Goal: Information Seeking & Learning: Learn about a topic

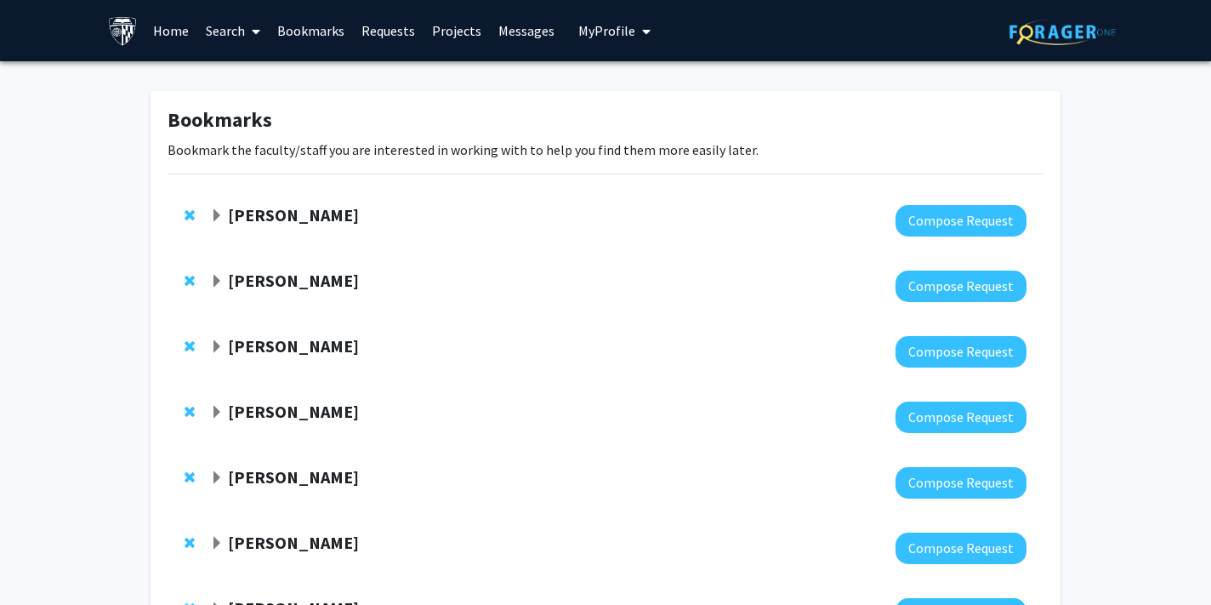
click at [272, 215] on strong "[PERSON_NAME]" at bounding box center [293, 214] width 131 height 21
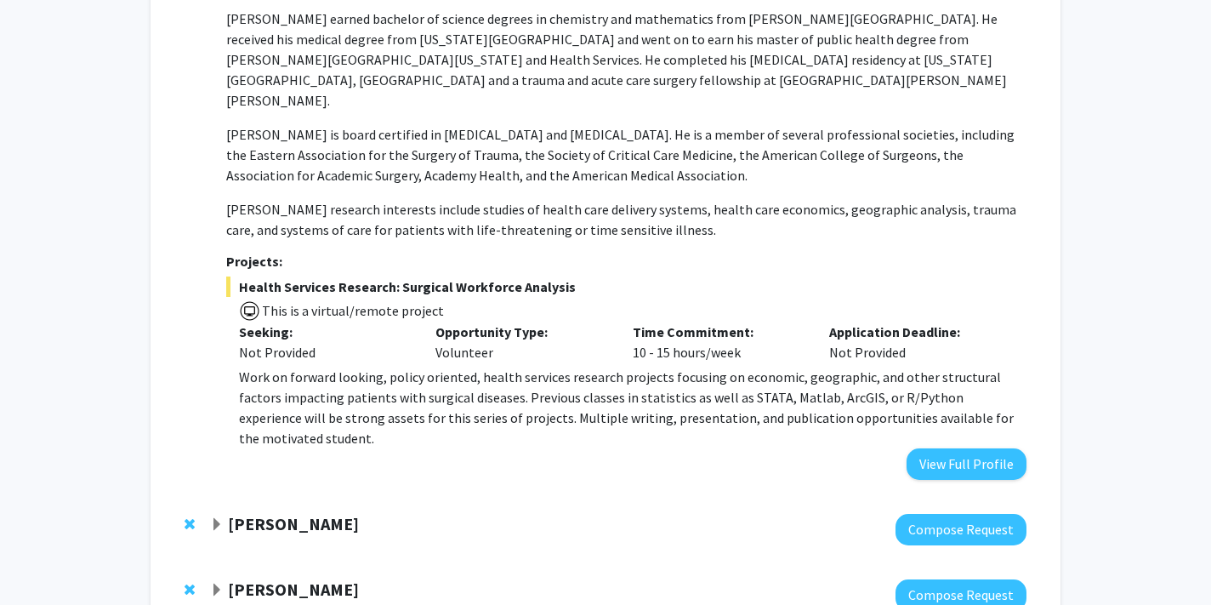
scroll to position [337, 0]
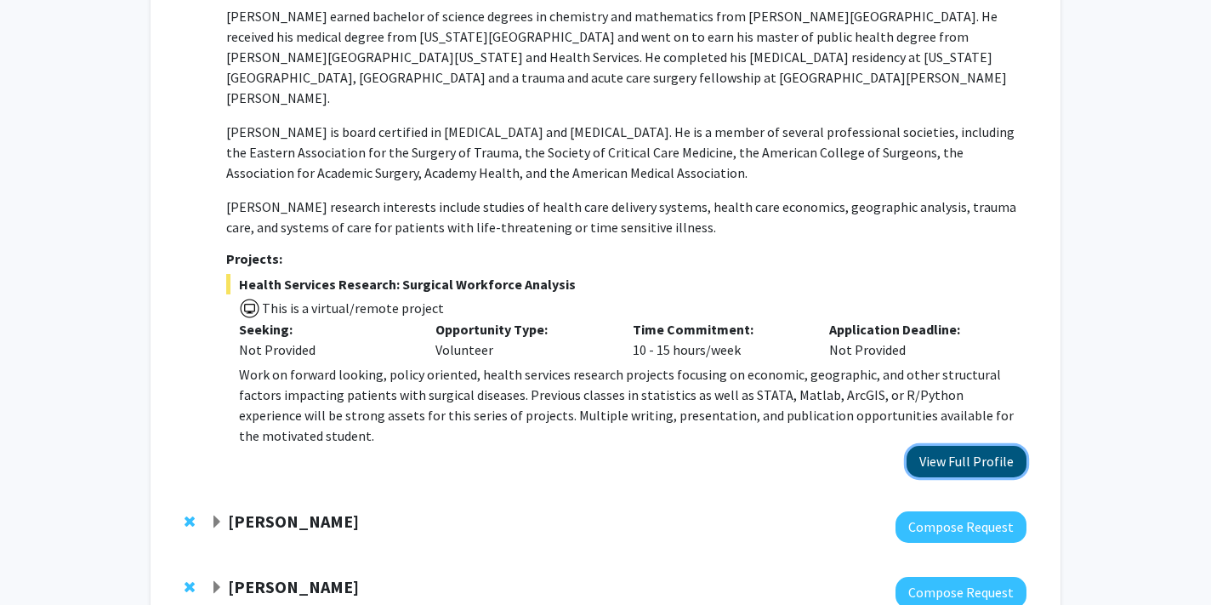
click at [933, 446] on button "View Full Profile" at bounding box center [966, 461] width 120 height 31
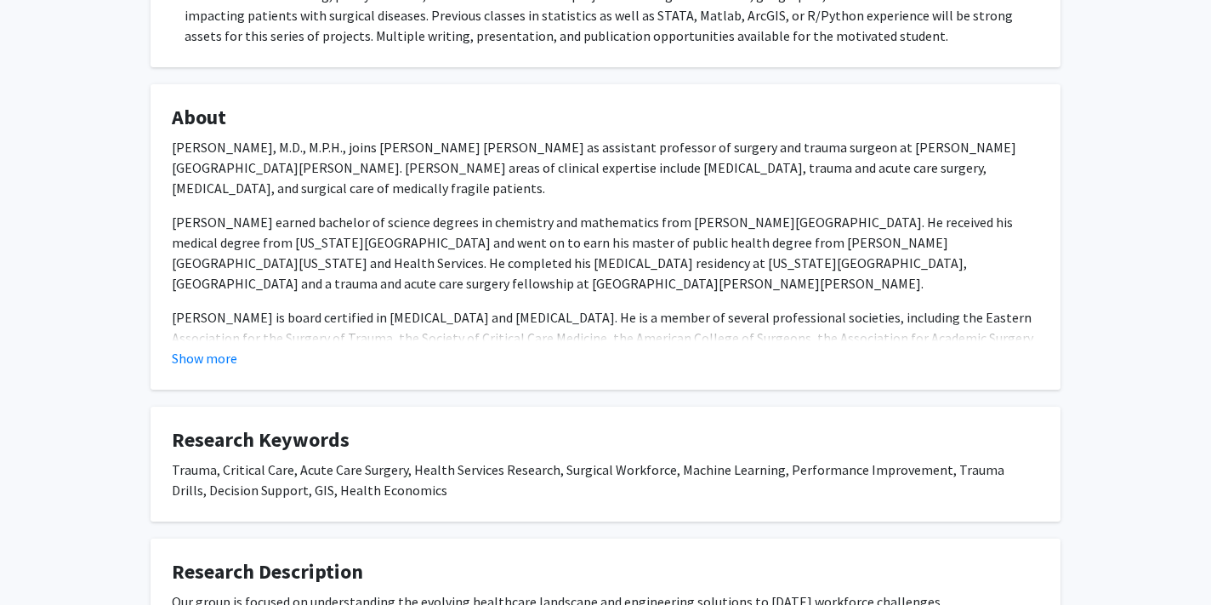
scroll to position [467, 0]
click at [224, 366] on button "Show more" at bounding box center [204, 357] width 65 height 20
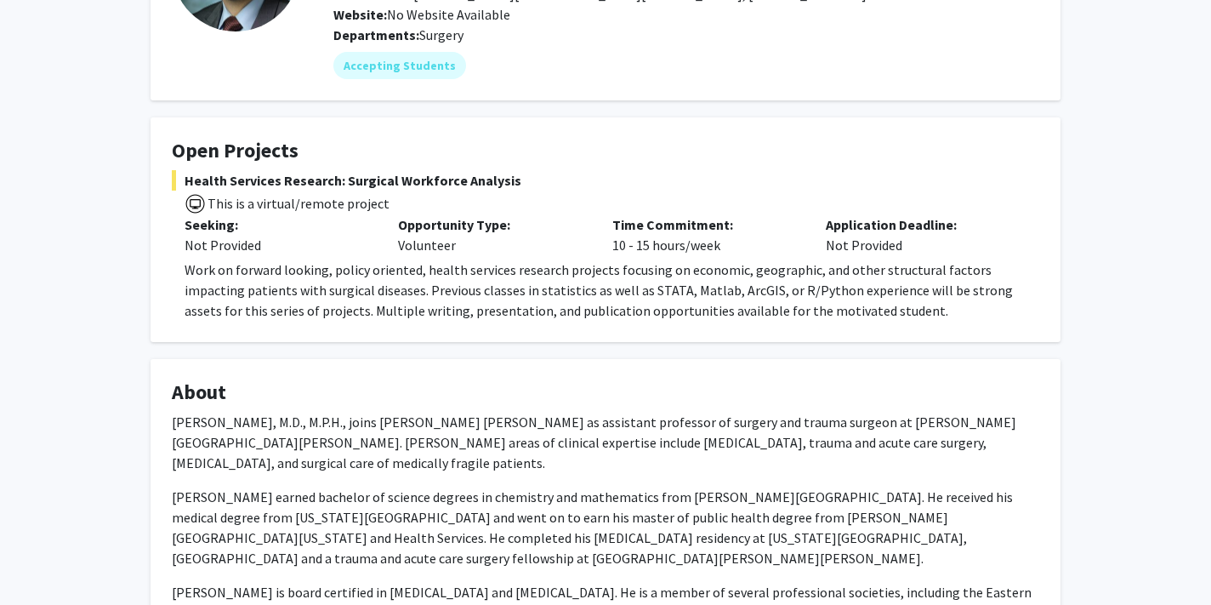
scroll to position [0, 0]
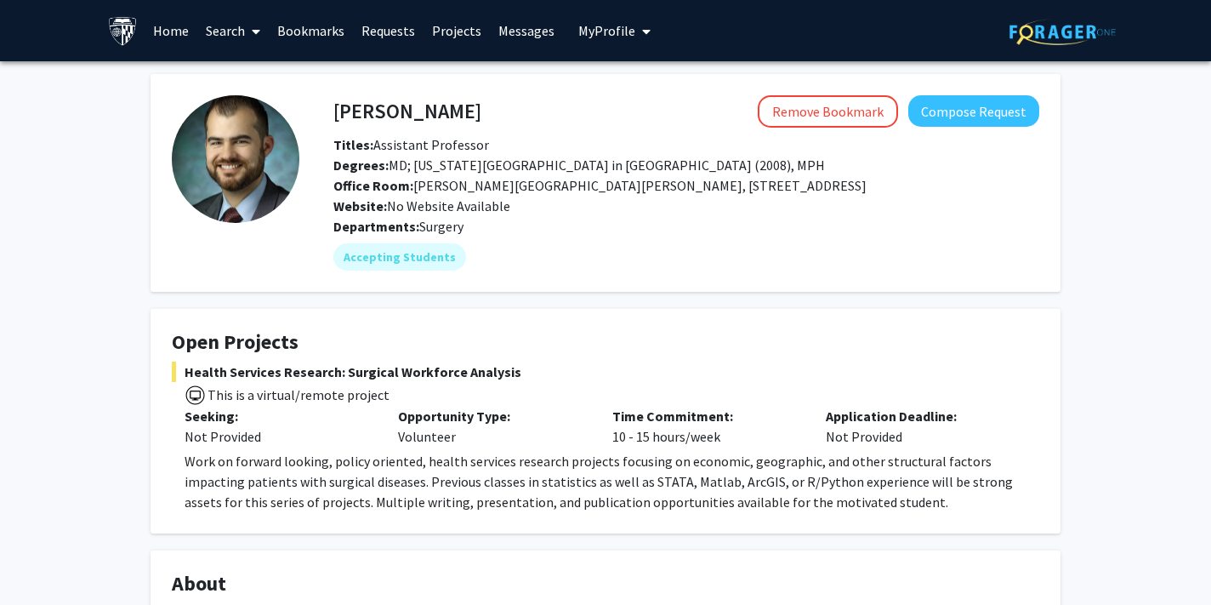
click at [306, 29] on link "Bookmarks" at bounding box center [311, 31] width 84 height 60
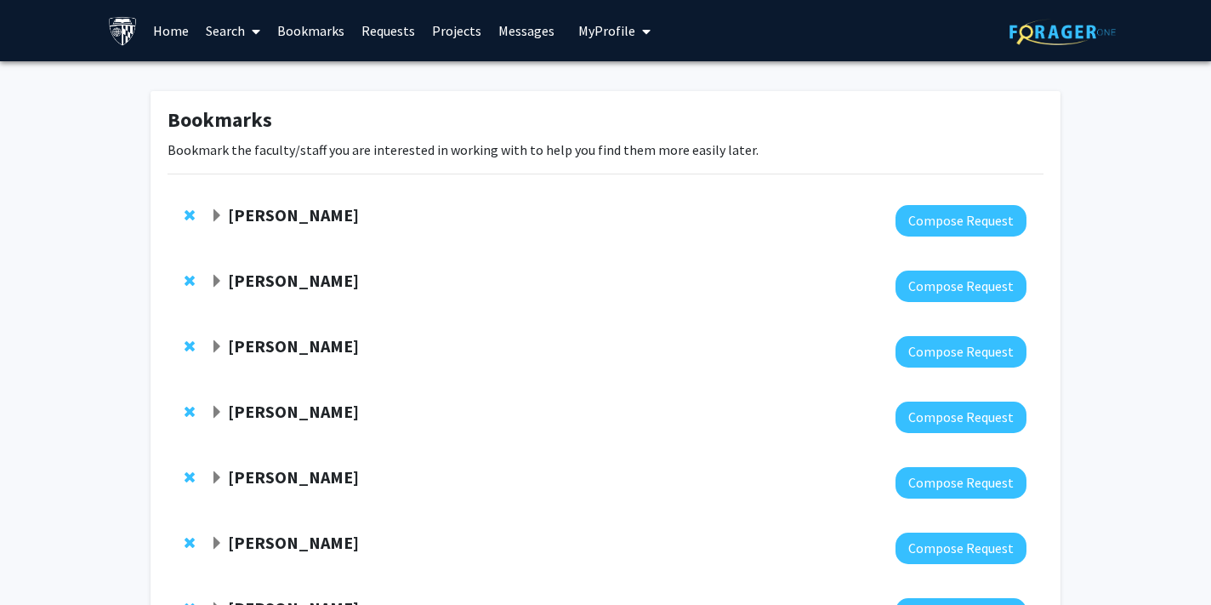
scroll to position [65, 0]
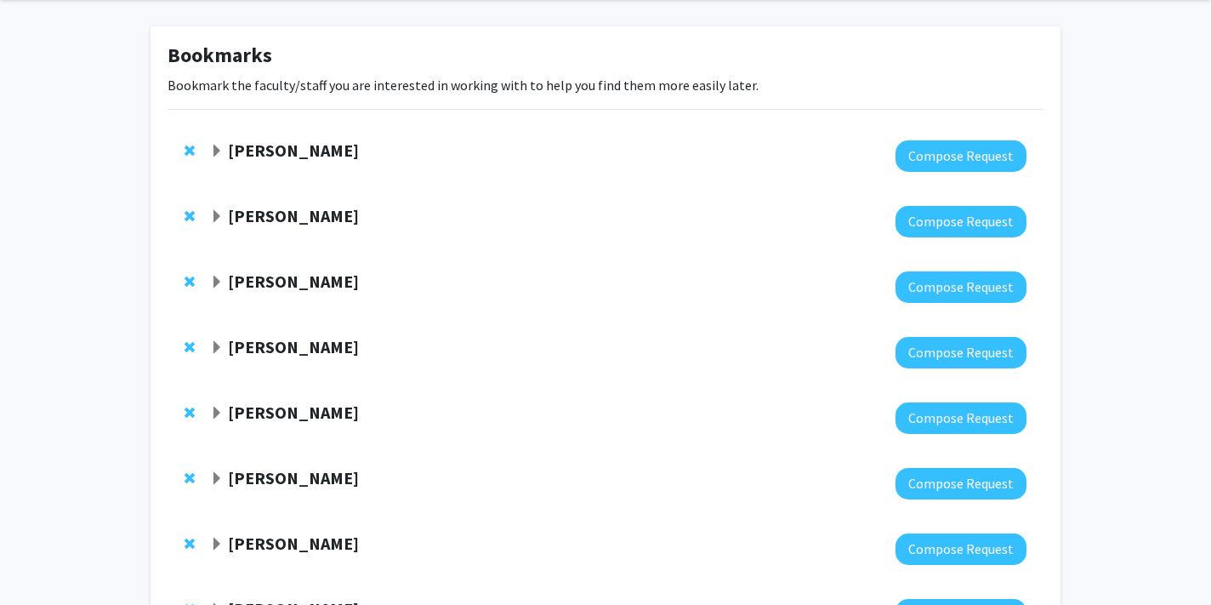
click at [253, 219] on strong "[PERSON_NAME]" at bounding box center [293, 215] width 131 height 21
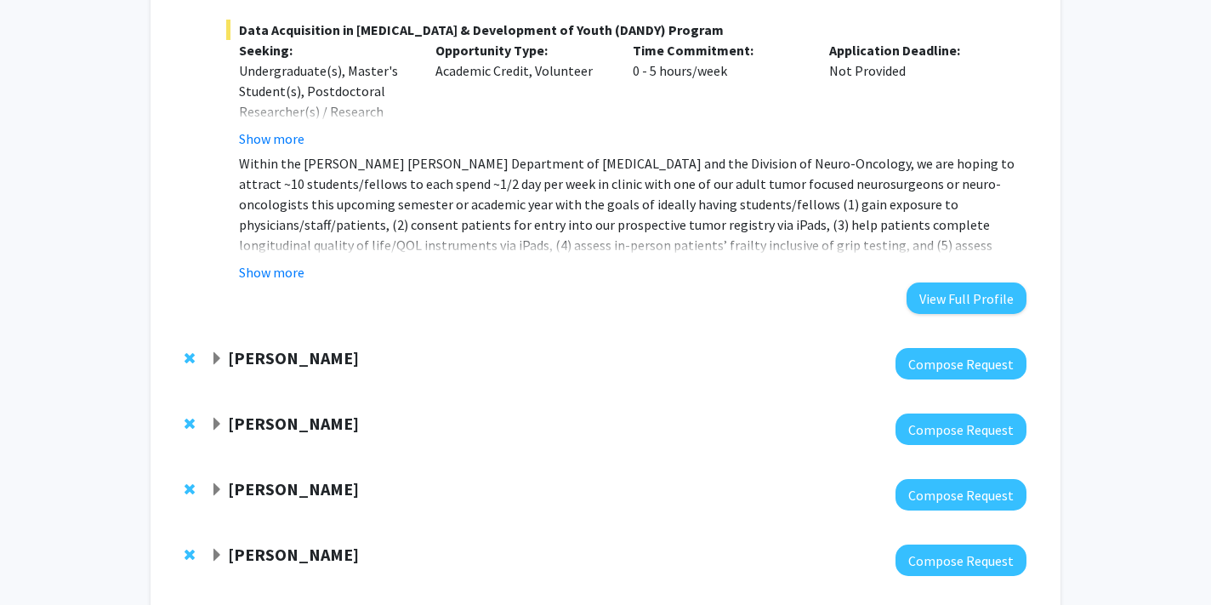
scroll to position [713, 0]
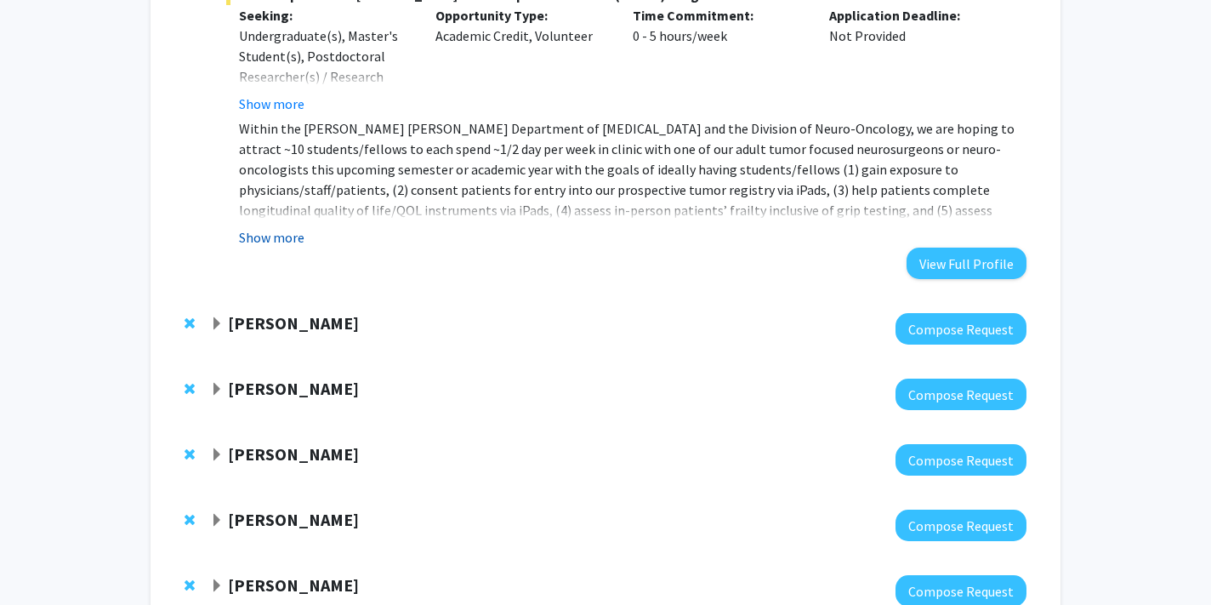
click at [283, 236] on button "Show more" at bounding box center [271, 237] width 65 height 20
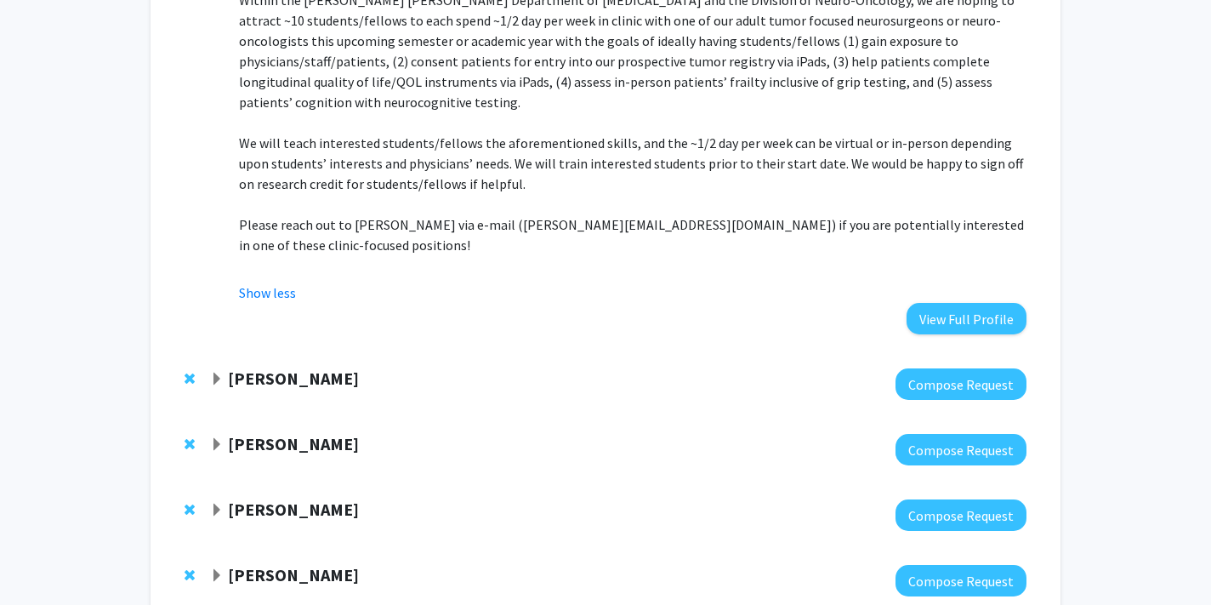
scroll to position [842, 0]
click at [315, 367] on div "[PERSON_NAME]" at bounding box center [393, 377] width 367 height 21
click at [256, 366] on strong "[PERSON_NAME]" at bounding box center [293, 376] width 131 height 21
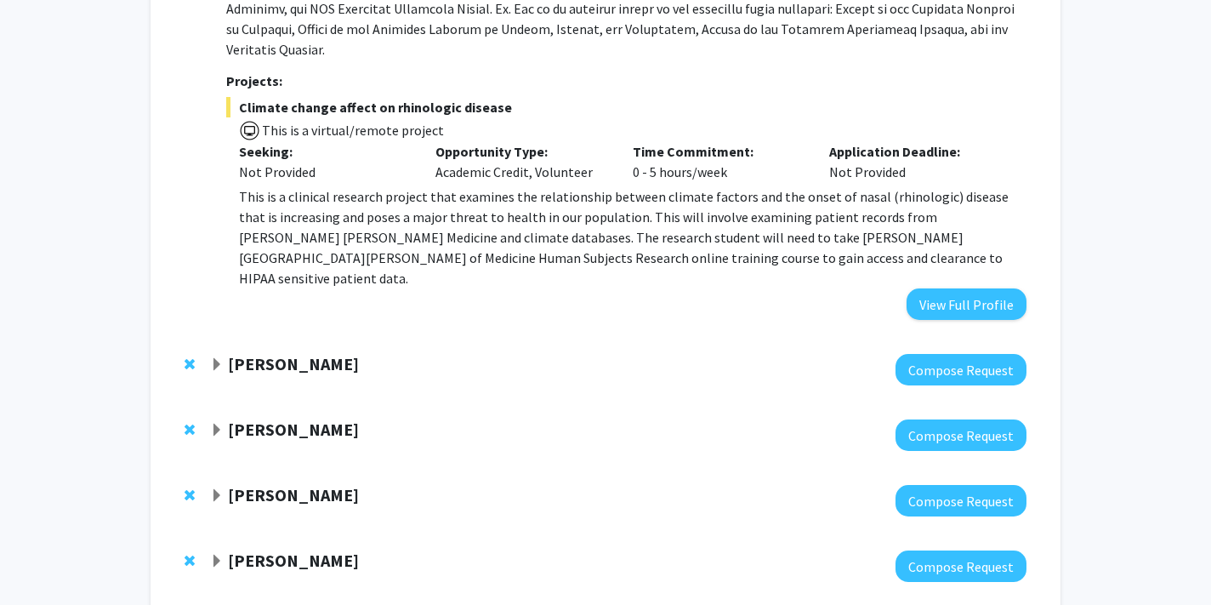
scroll to position [1618, 0]
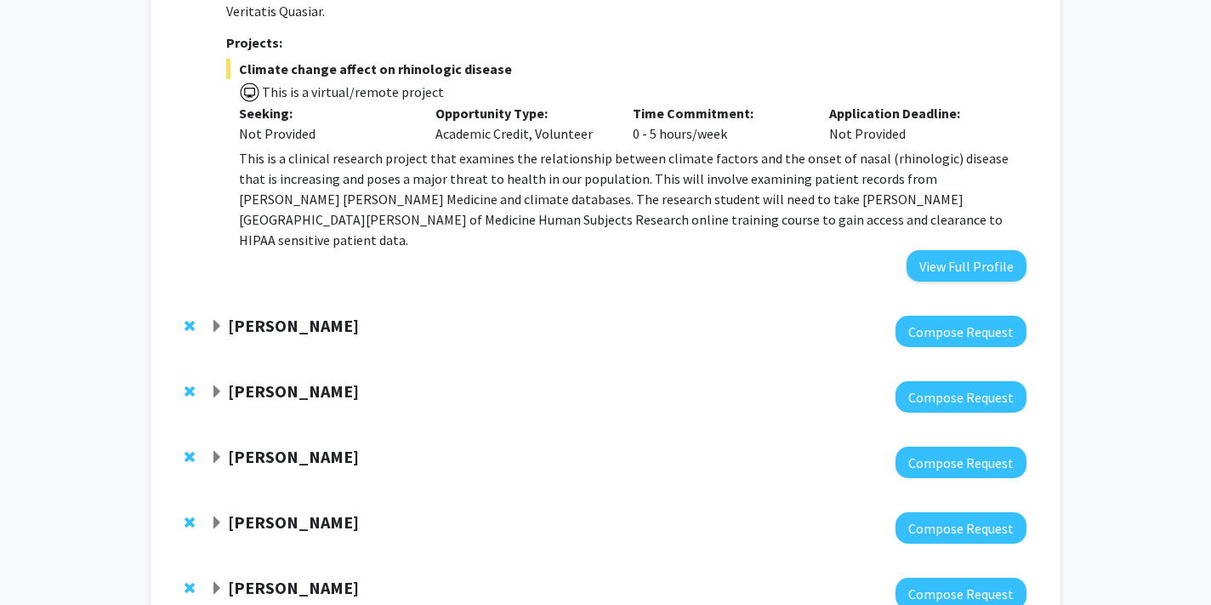
click at [341, 315] on strong "[PERSON_NAME]" at bounding box center [293, 325] width 131 height 21
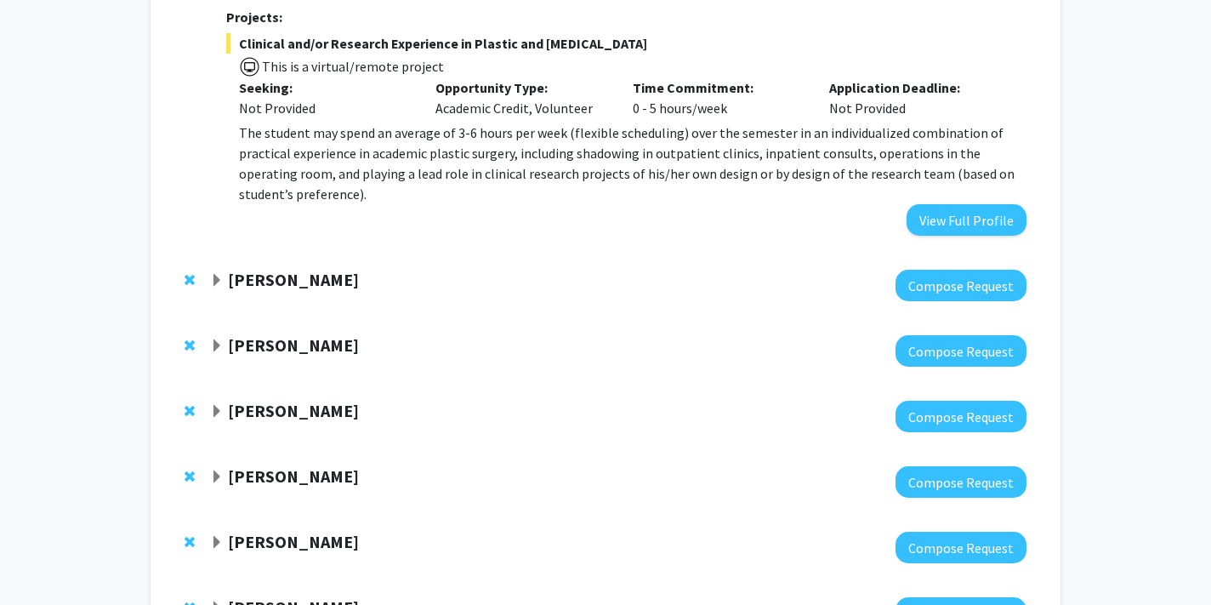
scroll to position [2377, 0]
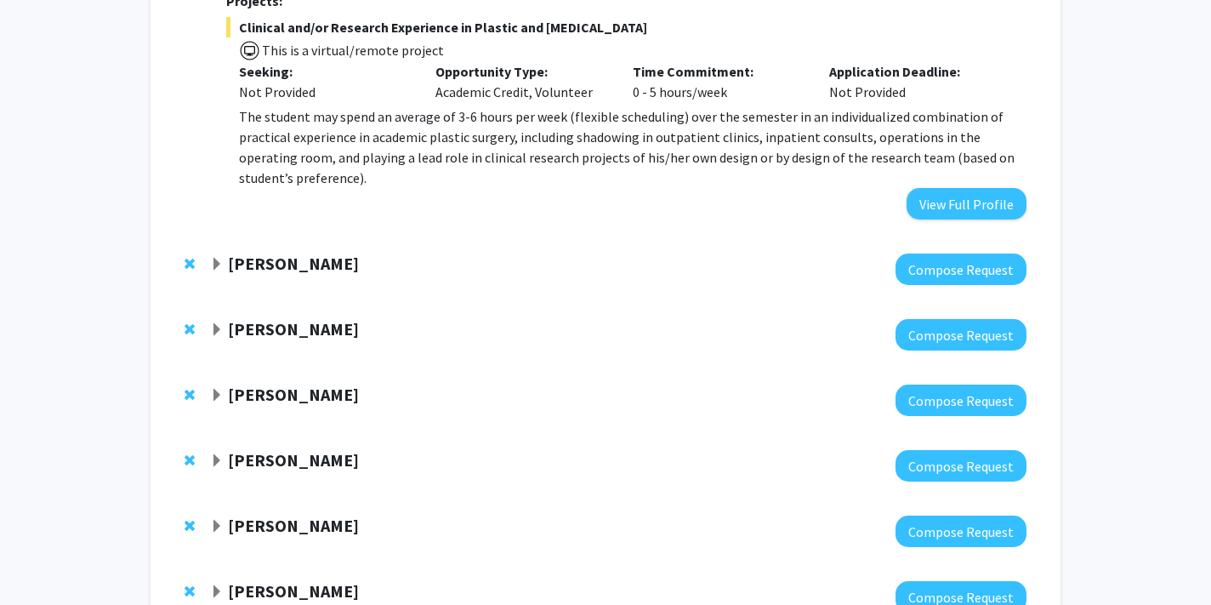
click at [252, 236] on div "[PERSON_NAME] Compose Request" at bounding box center [605, 268] width 876 height 65
click at [264, 253] on strong "[PERSON_NAME]" at bounding box center [293, 263] width 131 height 21
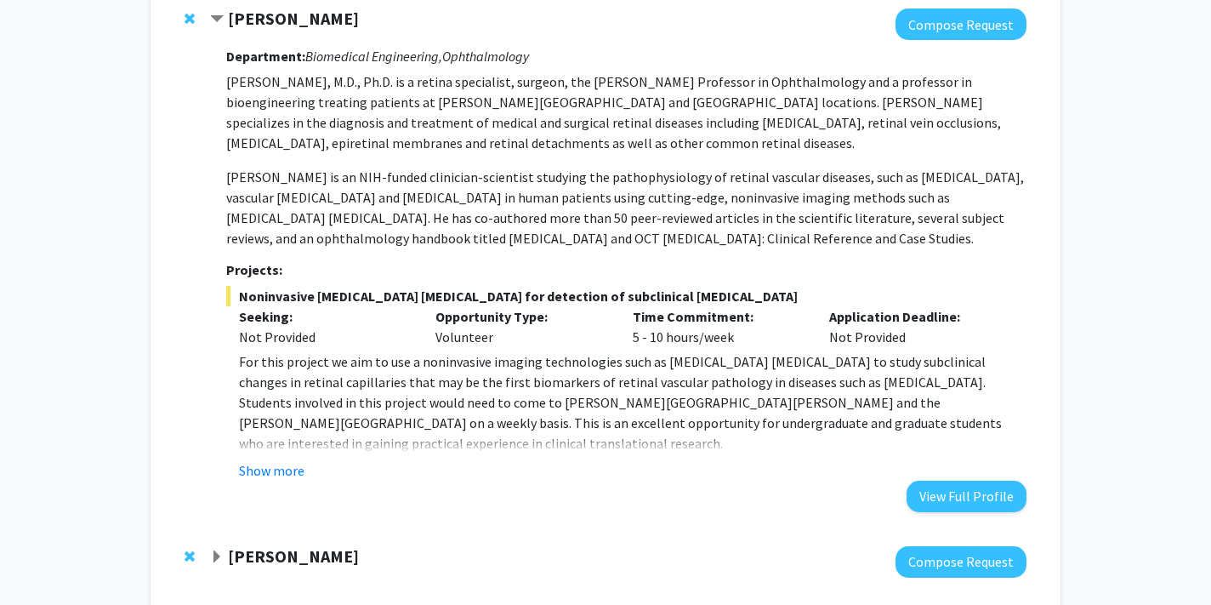
scroll to position [2643, 0]
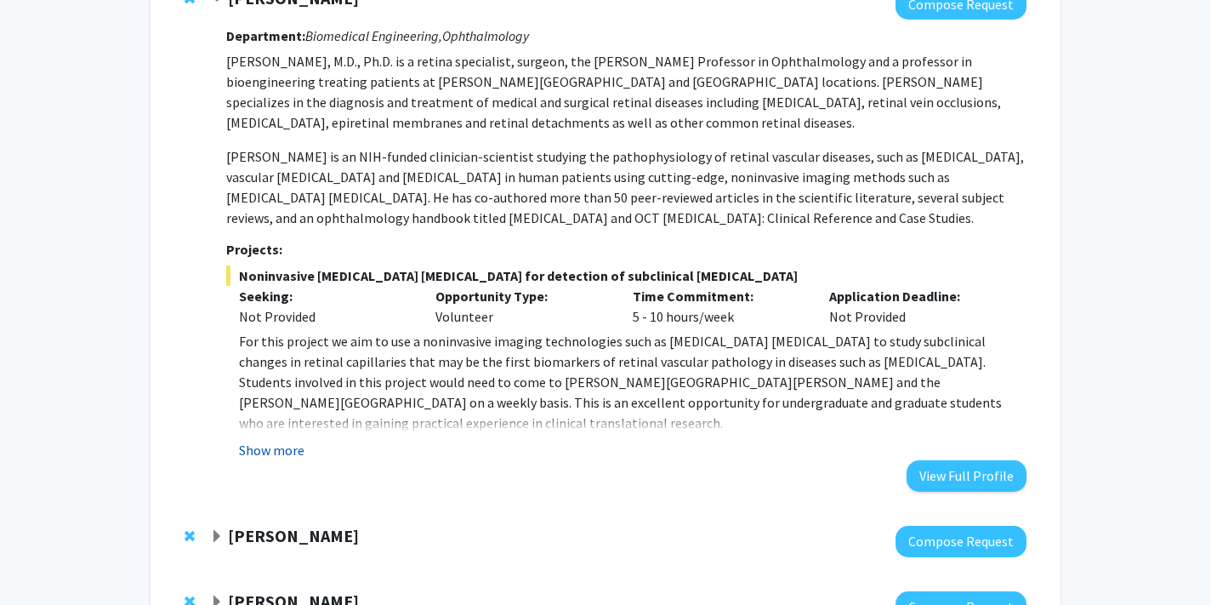
click at [270, 440] on button "Show more" at bounding box center [271, 450] width 65 height 20
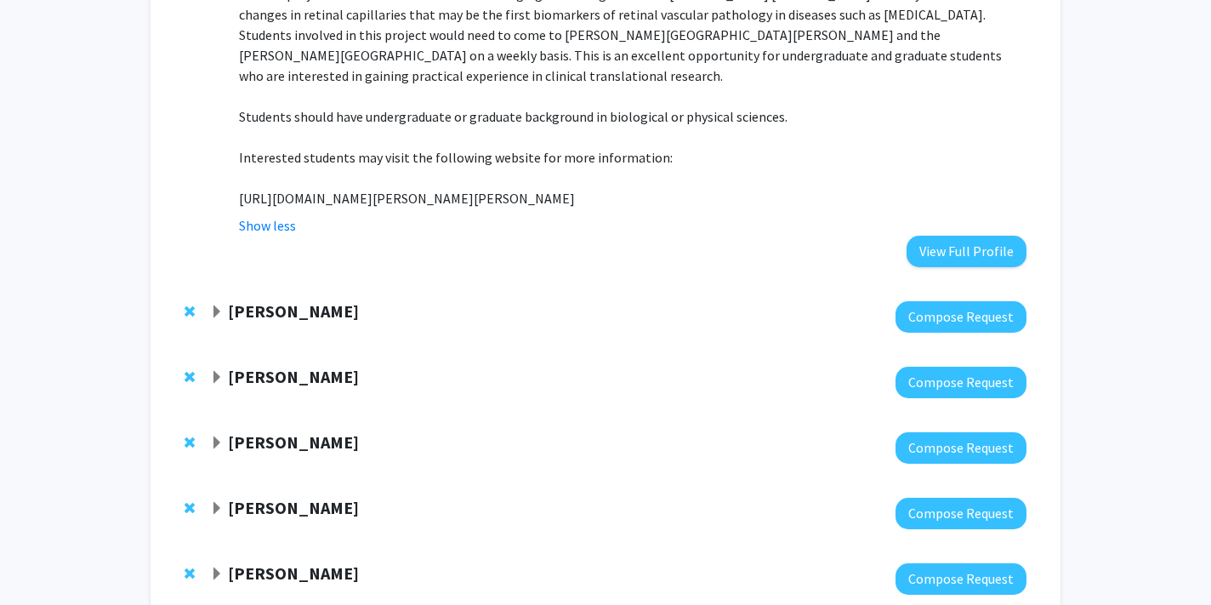
scroll to position [3020, 0]
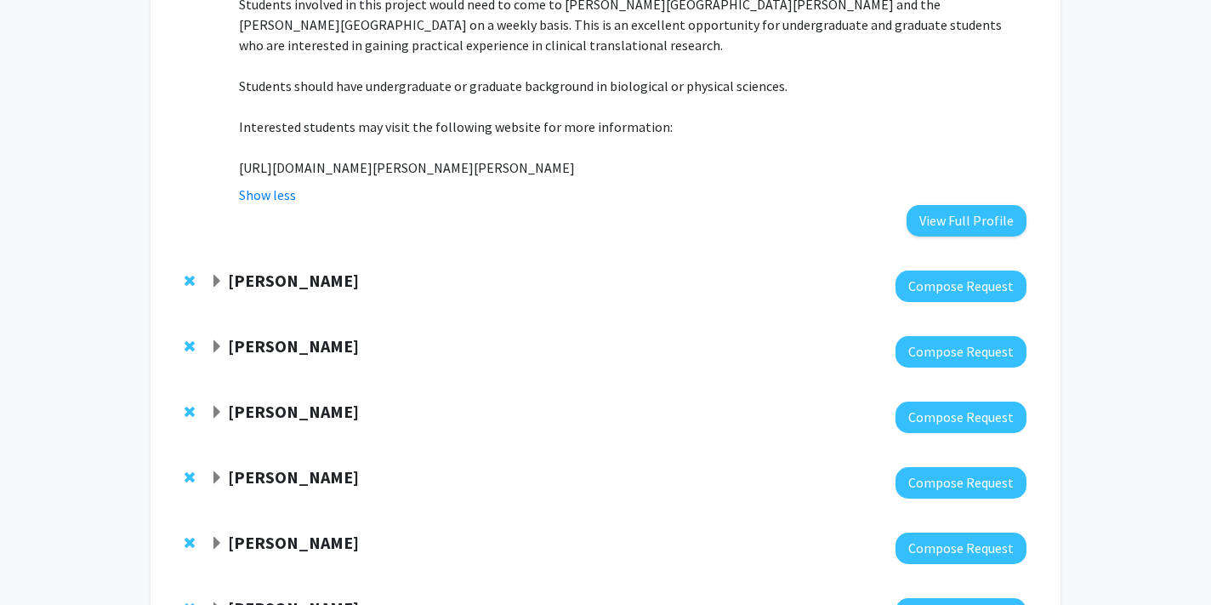
click at [293, 253] on div "[PERSON_NAME] Compose Request" at bounding box center [605, 285] width 876 height 65
click at [293, 270] on strong "[PERSON_NAME]" at bounding box center [293, 280] width 131 height 21
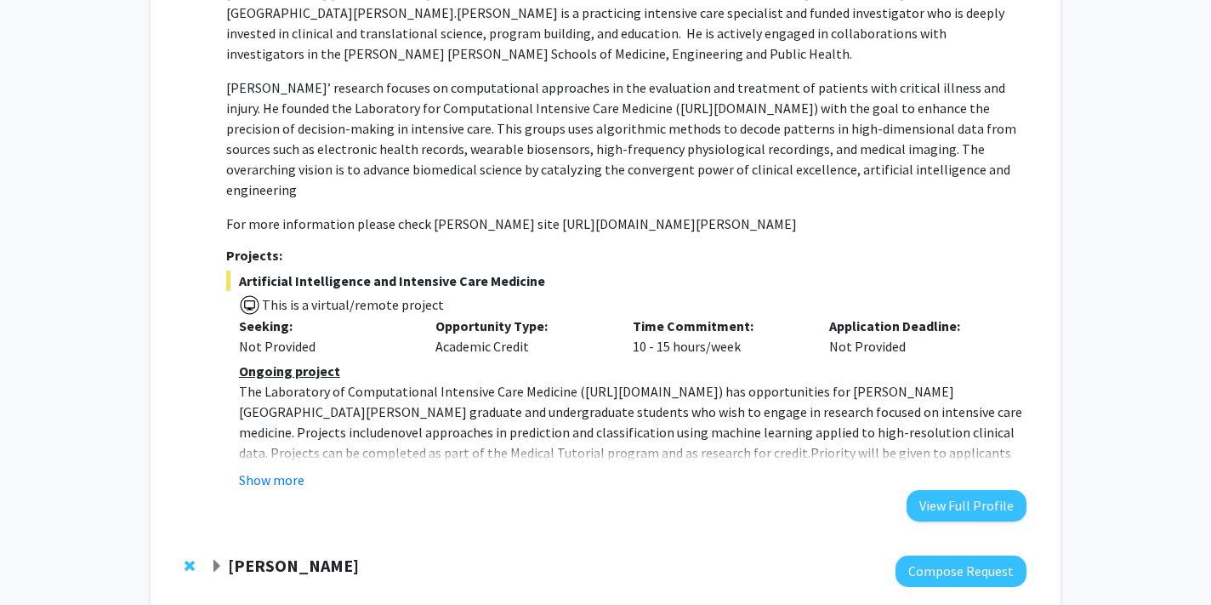
scroll to position [3414, 0]
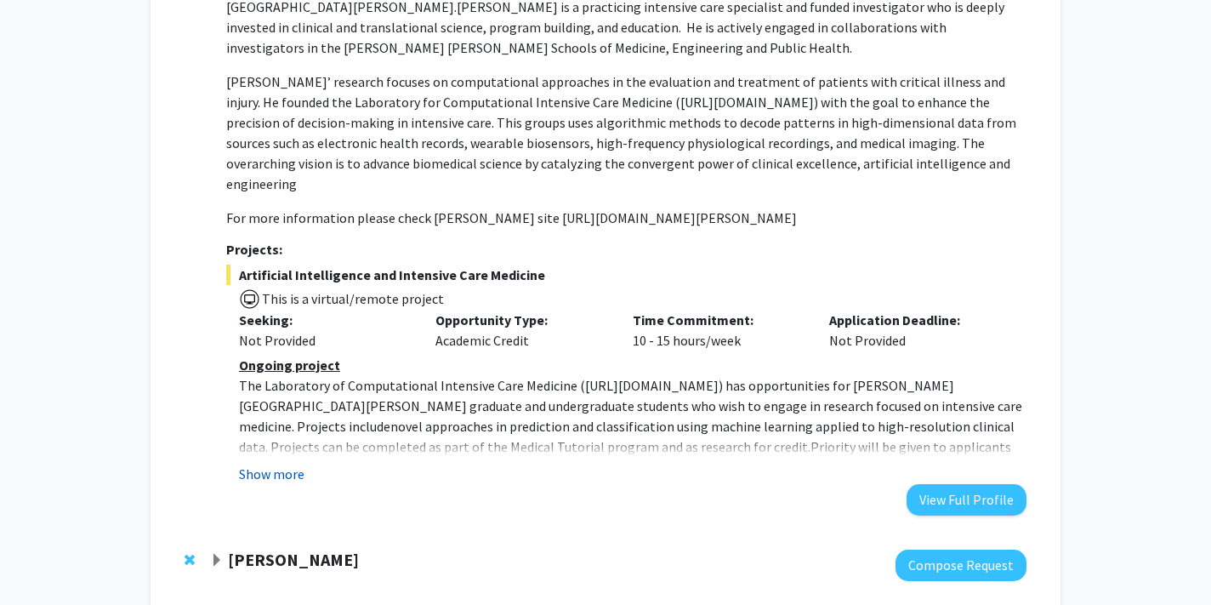
click at [283, 463] on button "Show more" at bounding box center [271, 473] width 65 height 20
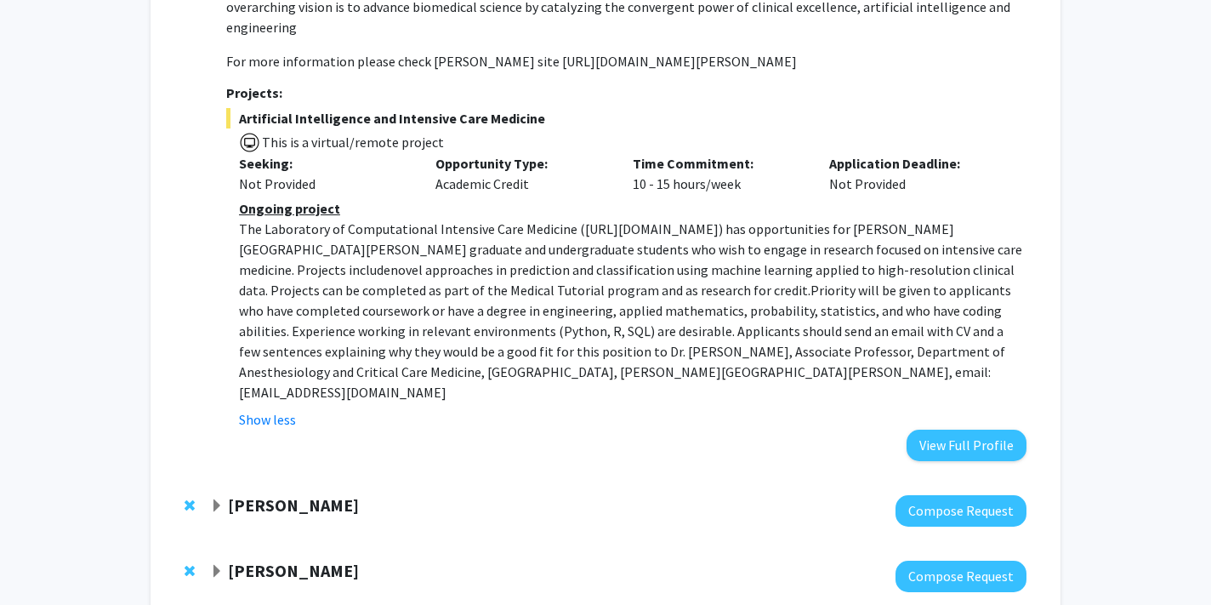
scroll to position [3574, 0]
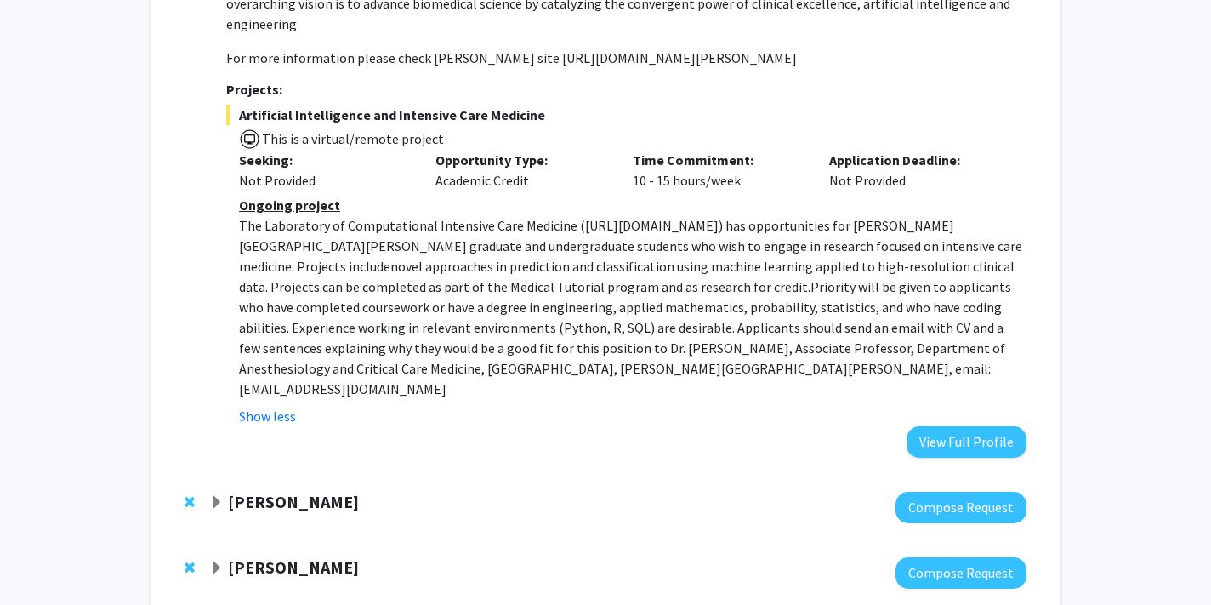
click at [311, 491] on strong "[PERSON_NAME]" at bounding box center [293, 501] width 131 height 21
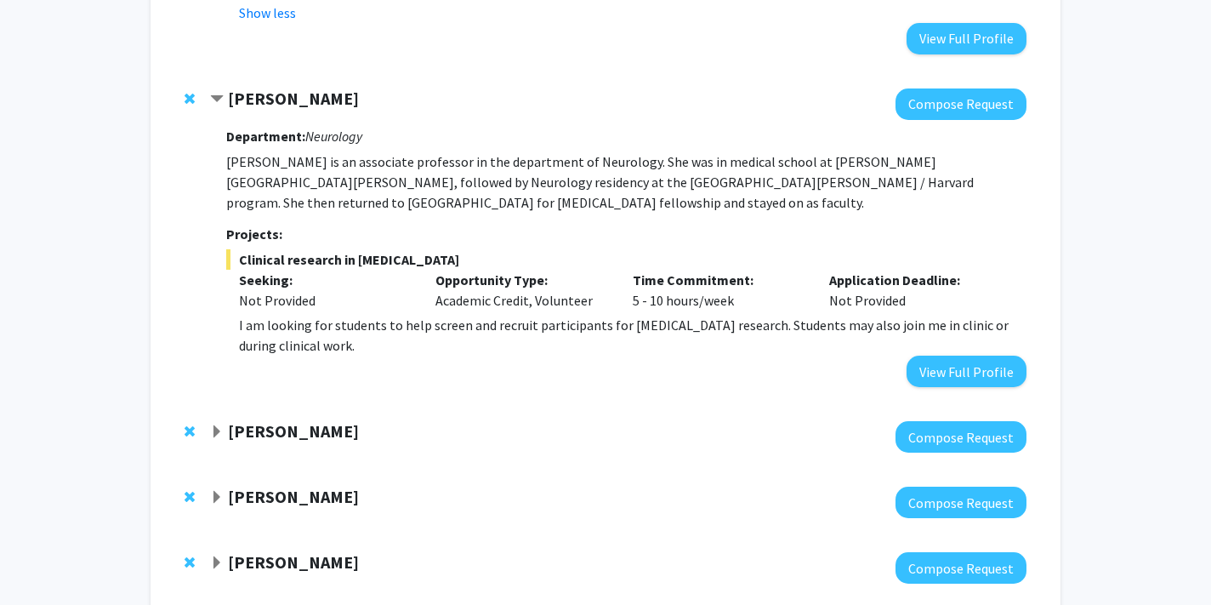
scroll to position [3979, 0]
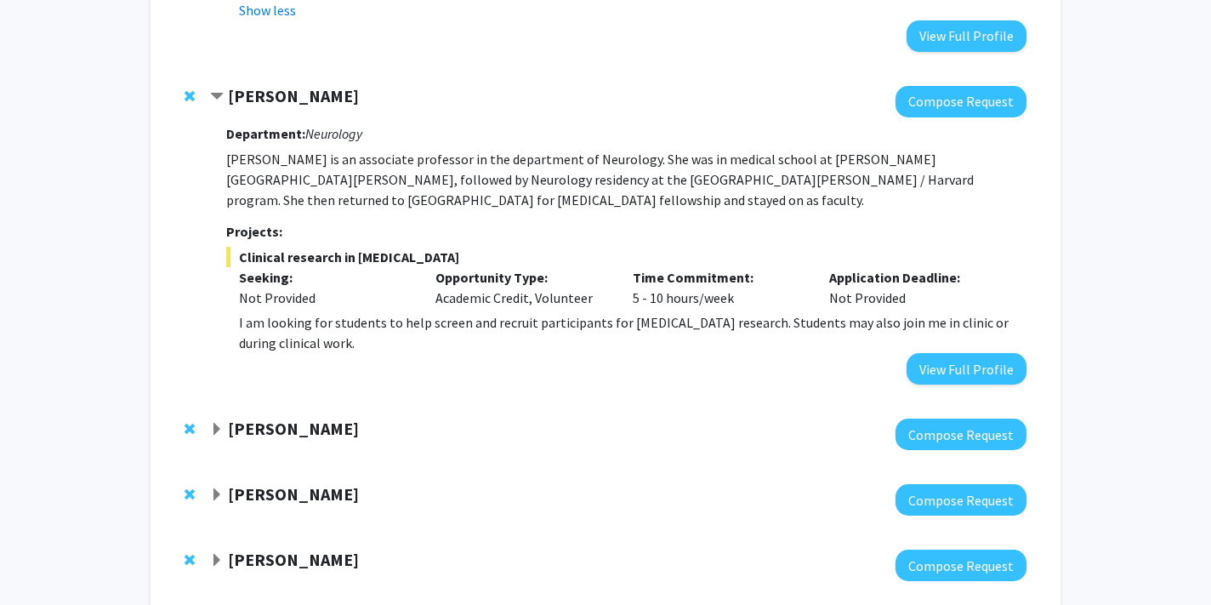
click at [250, 418] on div at bounding box center [618, 433] width 816 height 31
click at [268, 417] on strong "[PERSON_NAME]" at bounding box center [293, 427] width 131 height 21
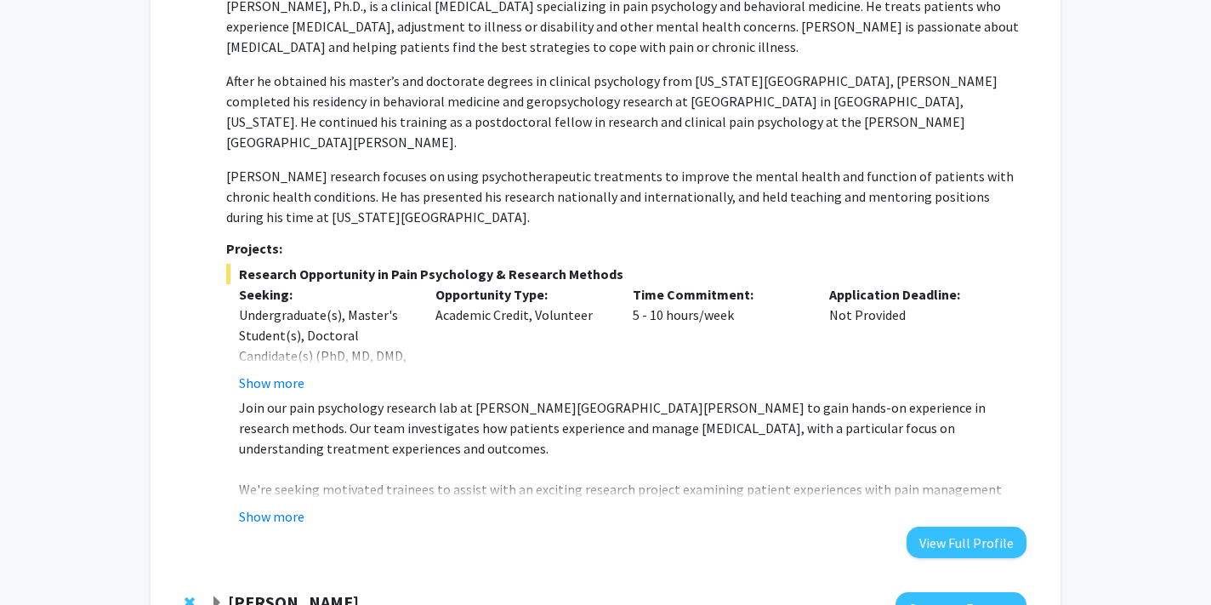
scroll to position [4468, 0]
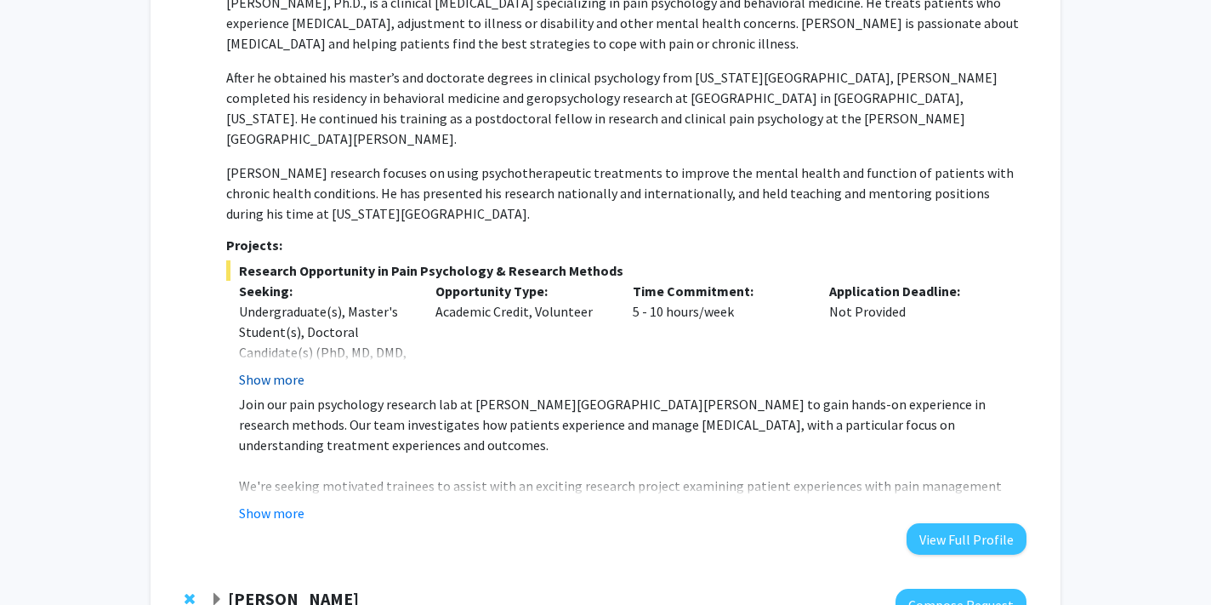
click at [294, 369] on button "Show more" at bounding box center [271, 379] width 65 height 20
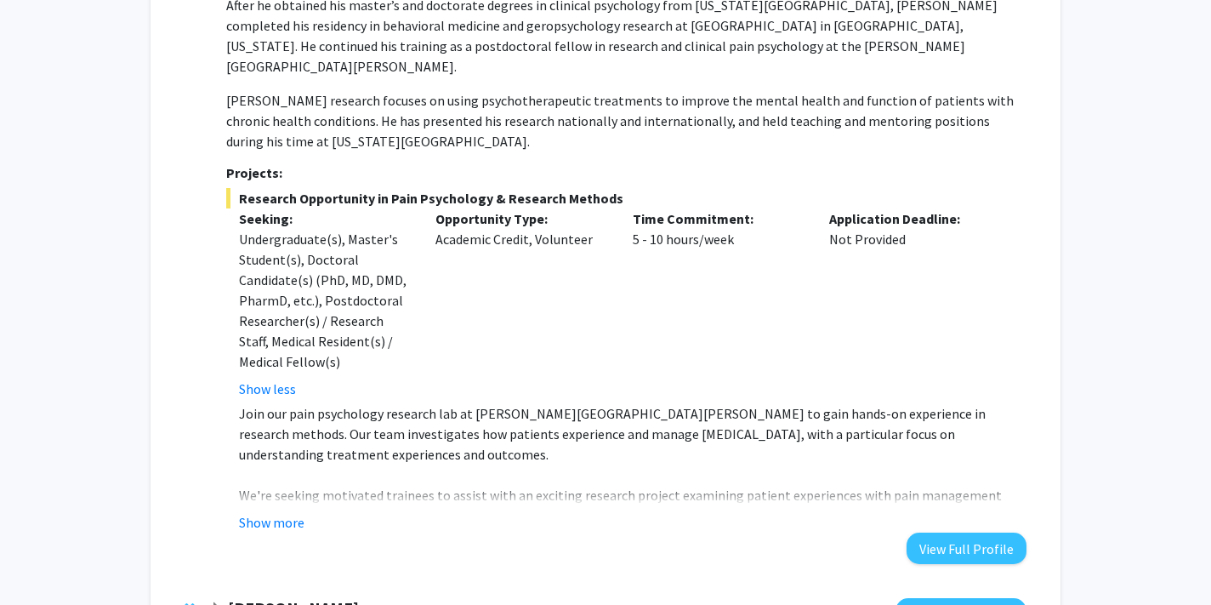
scroll to position [4545, 0]
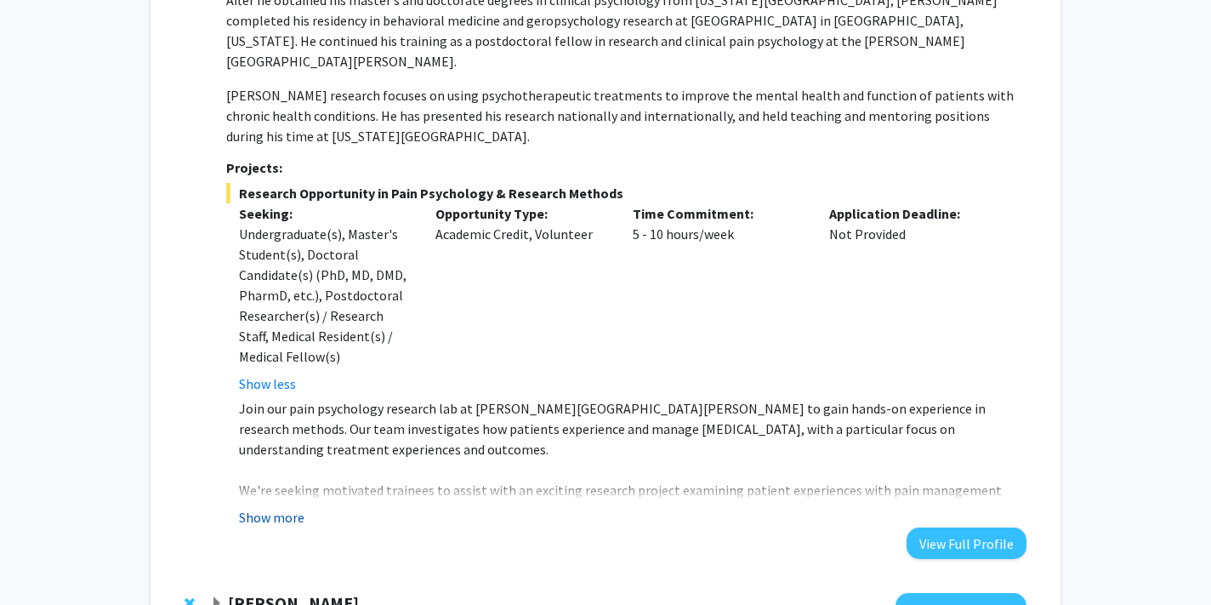
click at [289, 507] on button "Show more" at bounding box center [271, 517] width 65 height 20
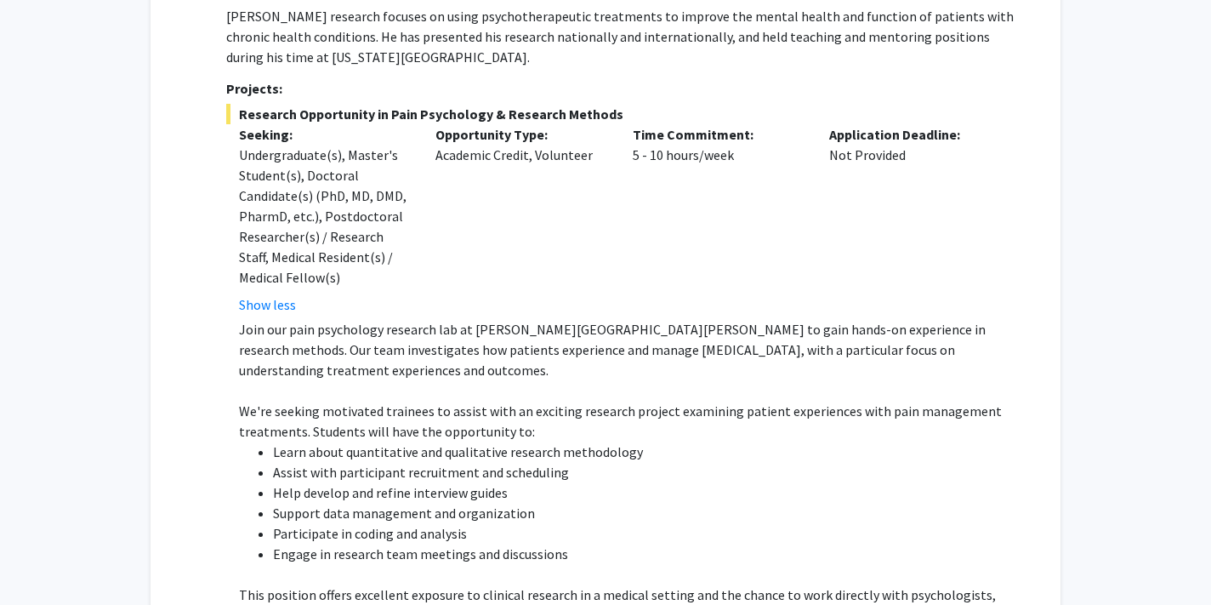
scroll to position [4644, 0]
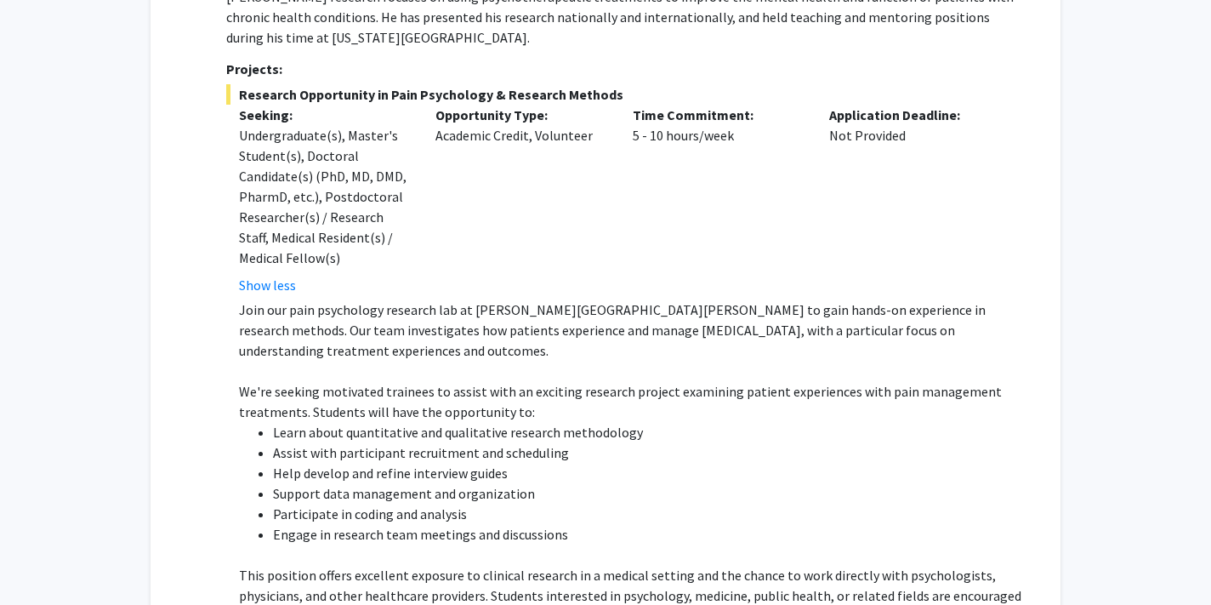
copy link "[EMAIL_ADDRESS][DOMAIN_NAME]"
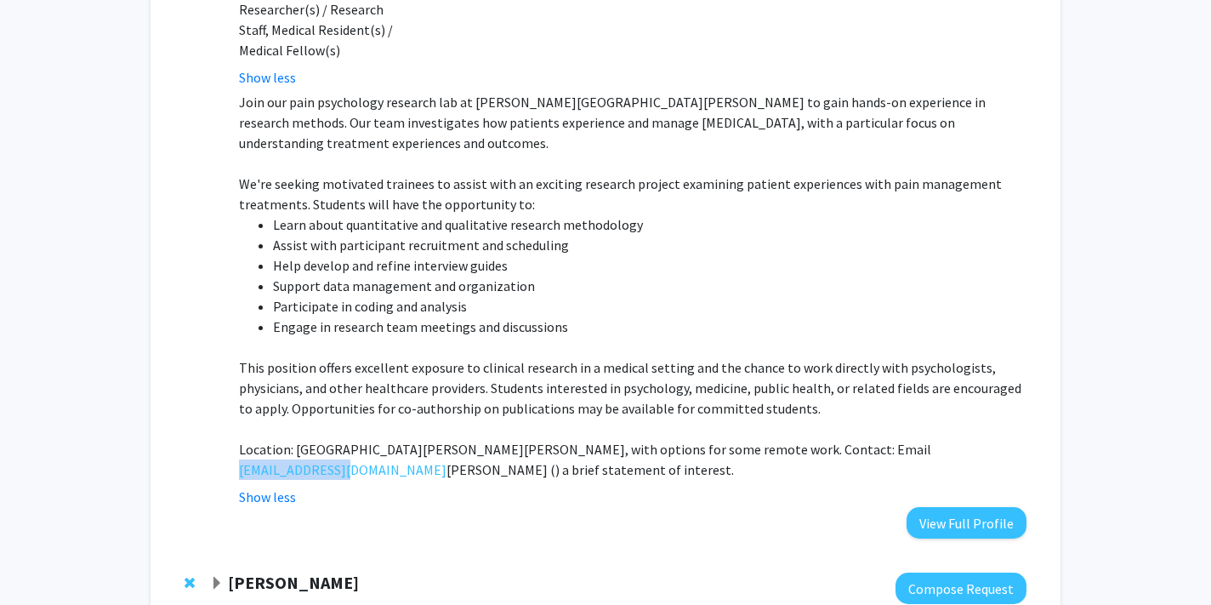
scroll to position [4841, 0]
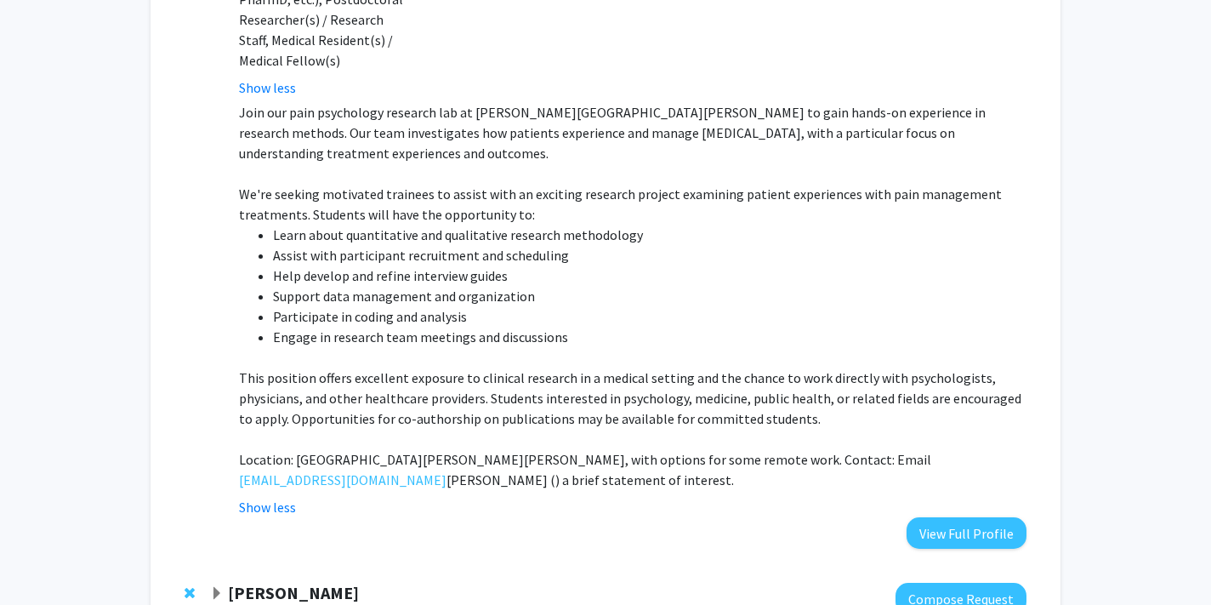
click at [306, 582] on strong "[PERSON_NAME]" at bounding box center [293, 592] width 131 height 21
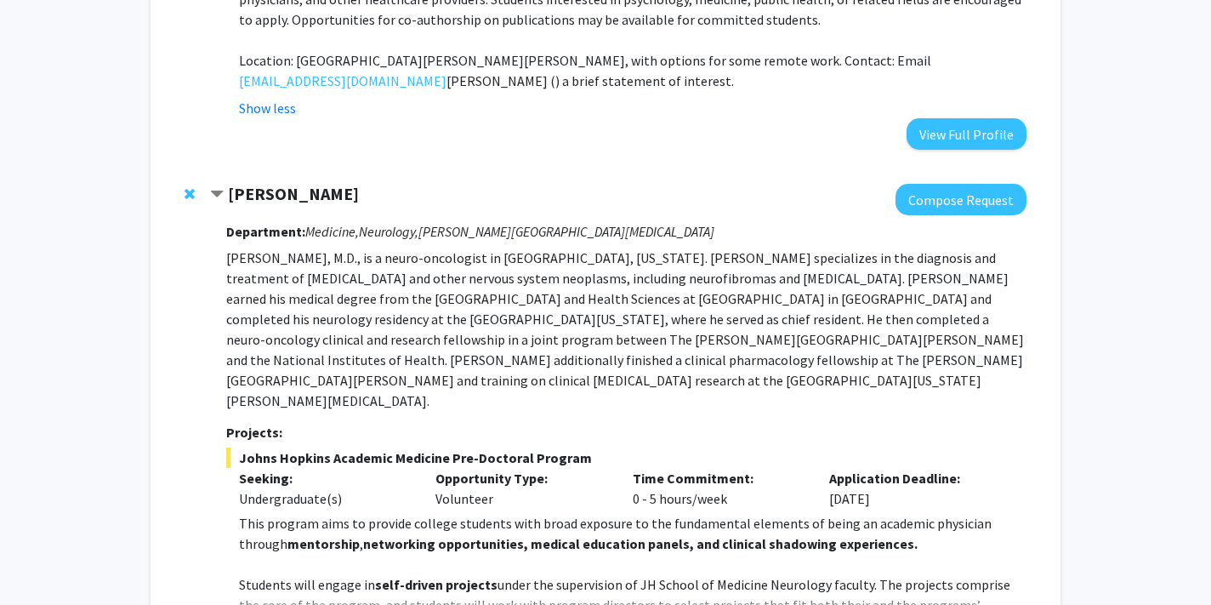
scroll to position [5244, 0]
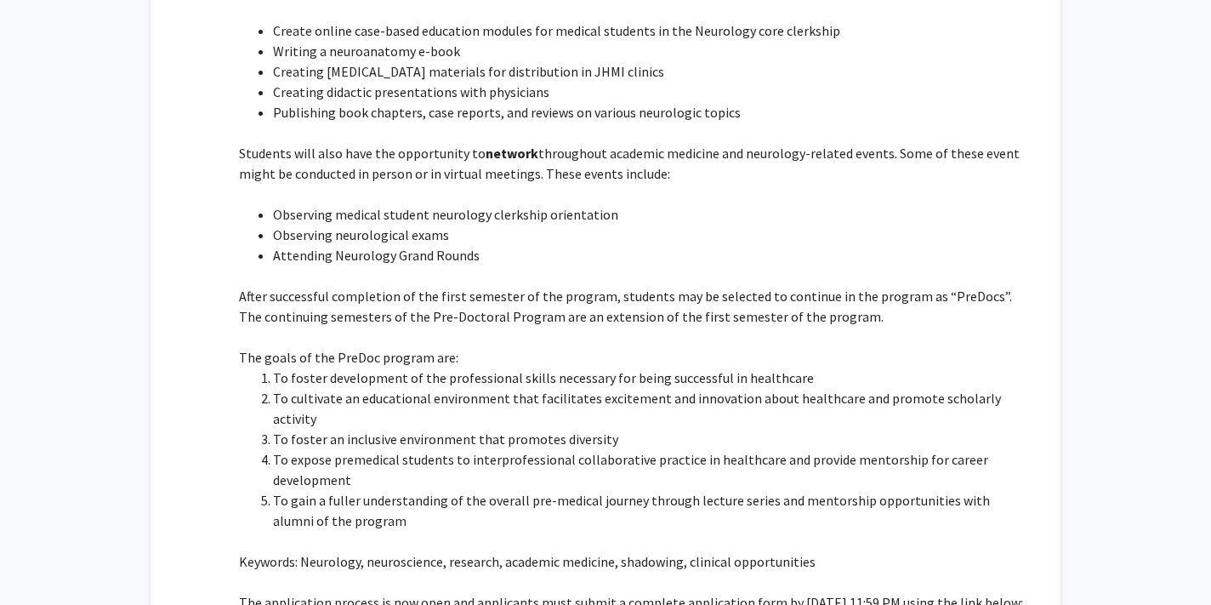
scroll to position [5882, 0]
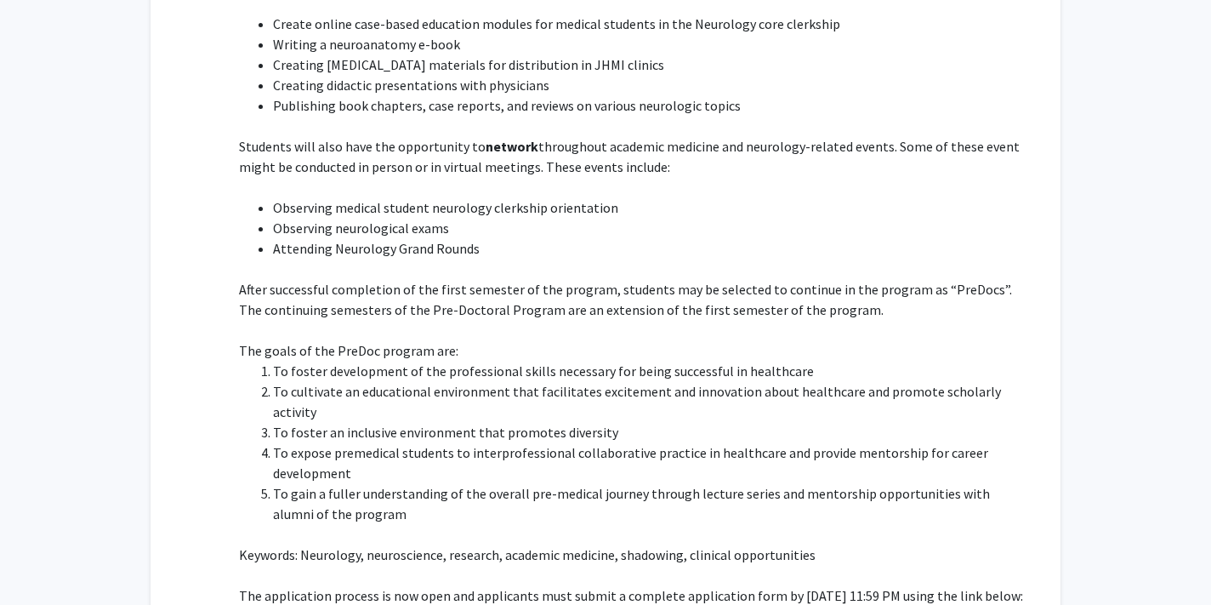
drag, startPoint x: 223, startPoint y: 389, endPoint x: 955, endPoint y: 391, distance: 732.1
click at [955, 391] on div "[PERSON_NAME] Compose Request Department: Medicine, Neurology, [PERSON_NAME][GE…" at bounding box center [618, 113] width 816 height 1142
click at [955, 604] on p "[URL][DOMAIN_NAME]" at bounding box center [632, 615] width 787 height 20
drag, startPoint x: 955, startPoint y: 391, endPoint x: 243, endPoint y: 394, distance: 711.7
click at [243, 604] on p "[URL][DOMAIN_NAME]" at bounding box center [632, 615] width 787 height 20
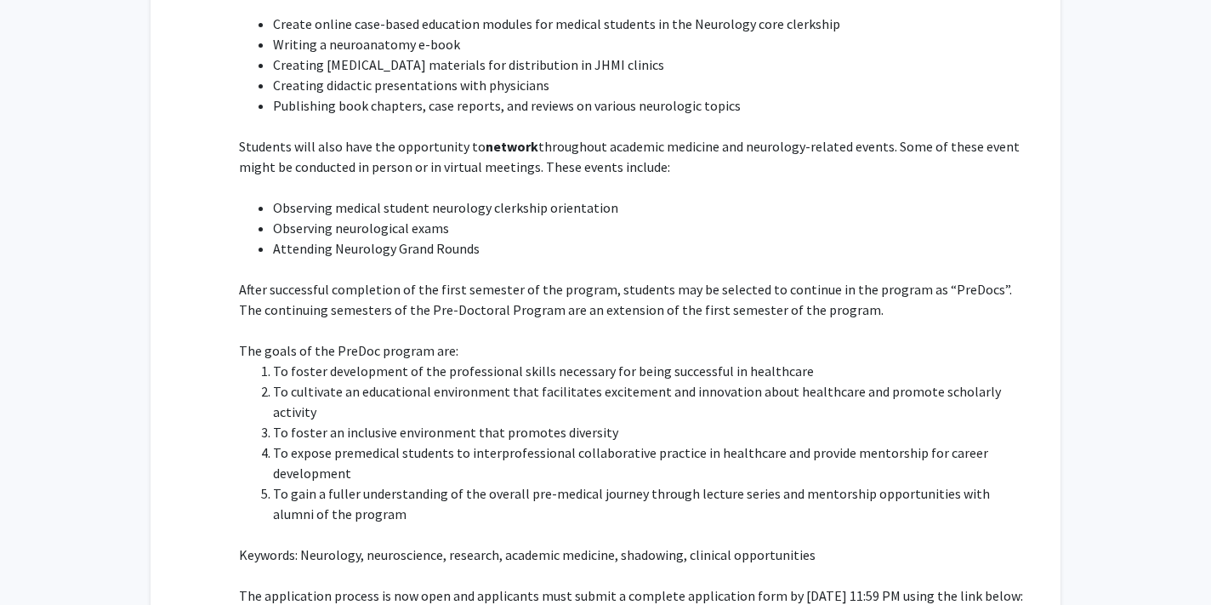
copy p "ttps://[DOMAIN_NAME][URL]"
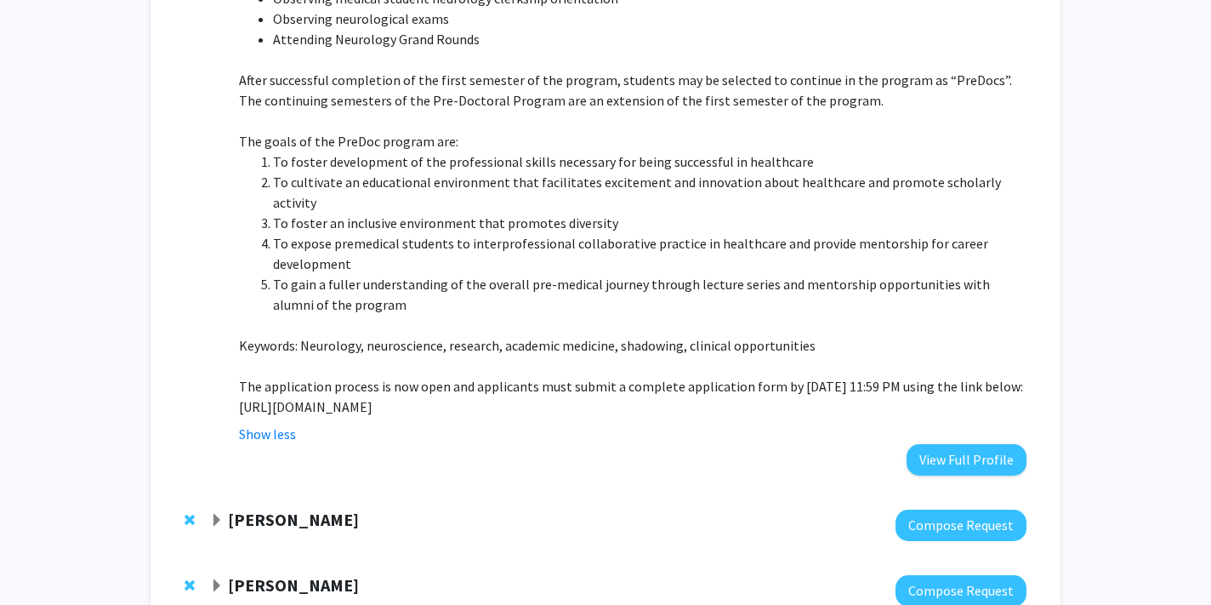
scroll to position [6098, 0]
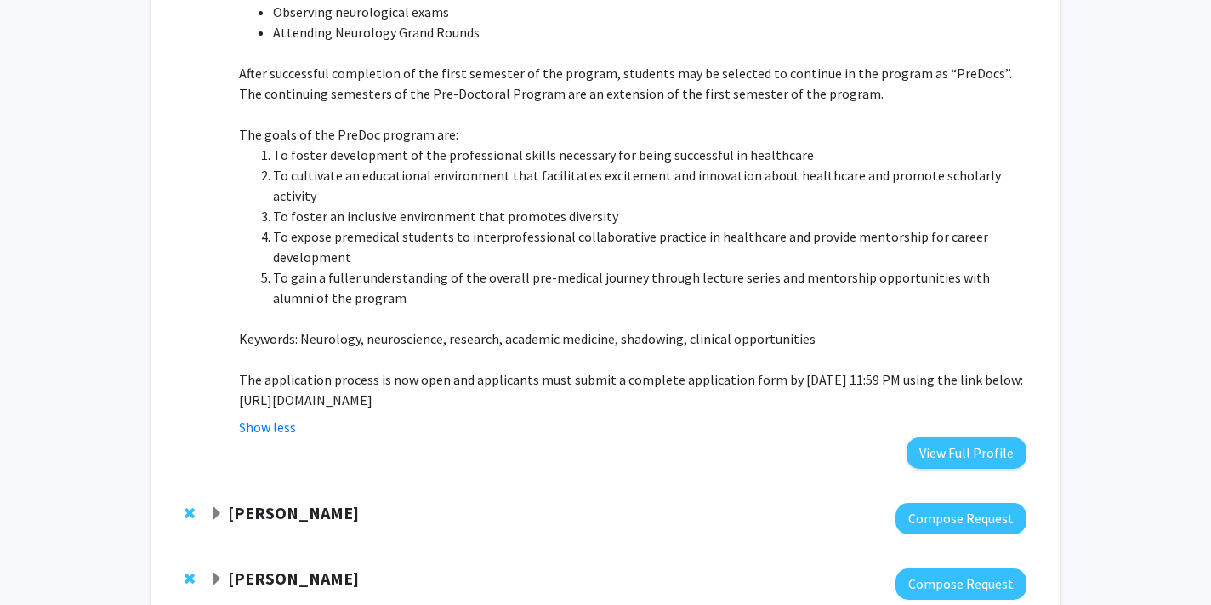
click at [463, 502] on div "[PERSON_NAME]" at bounding box center [393, 512] width 367 height 21
drag, startPoint x: 964, startPoint y: 174, endPoint x: 232, endPoint y: 179, distance: 732.1
click at [232, 179] on fg-read-more "This program aims to provide college students with broad exposure to the fundam…" at bounding box center [626, 46] width 800 height 782
copy p "[URL][DOMAIN_NAME]"
click at [282, 502] on strong "[PERSON_NAME]" at bounding box center [293, 512] width 131 height 21
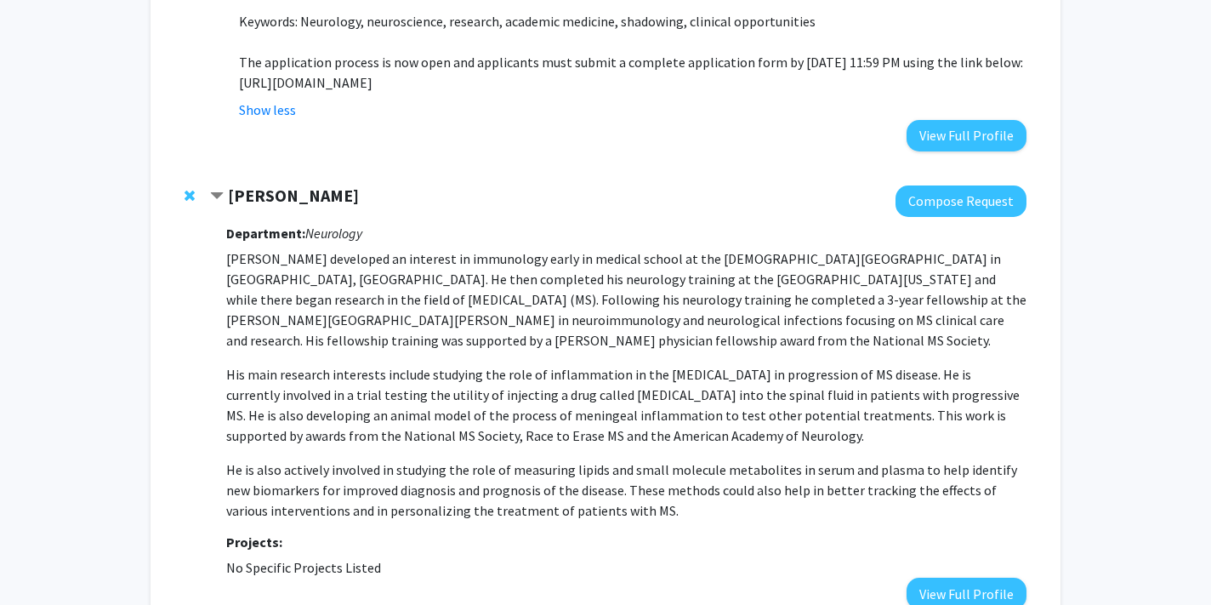
scroll to position [6450, 0]
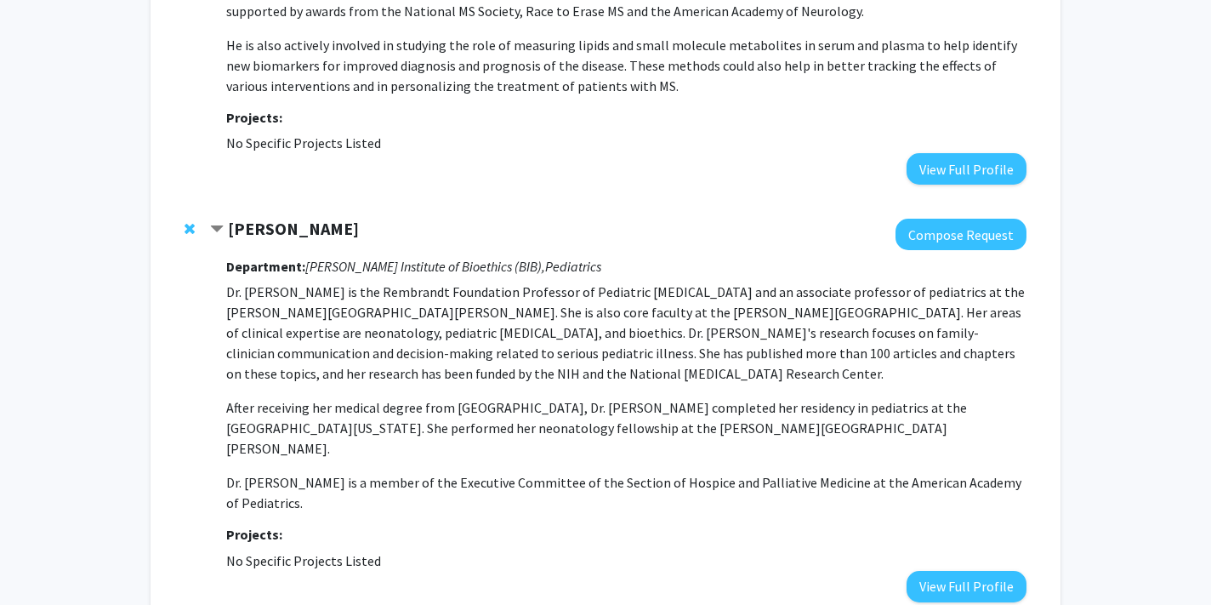
scroll to position [6841, 0]
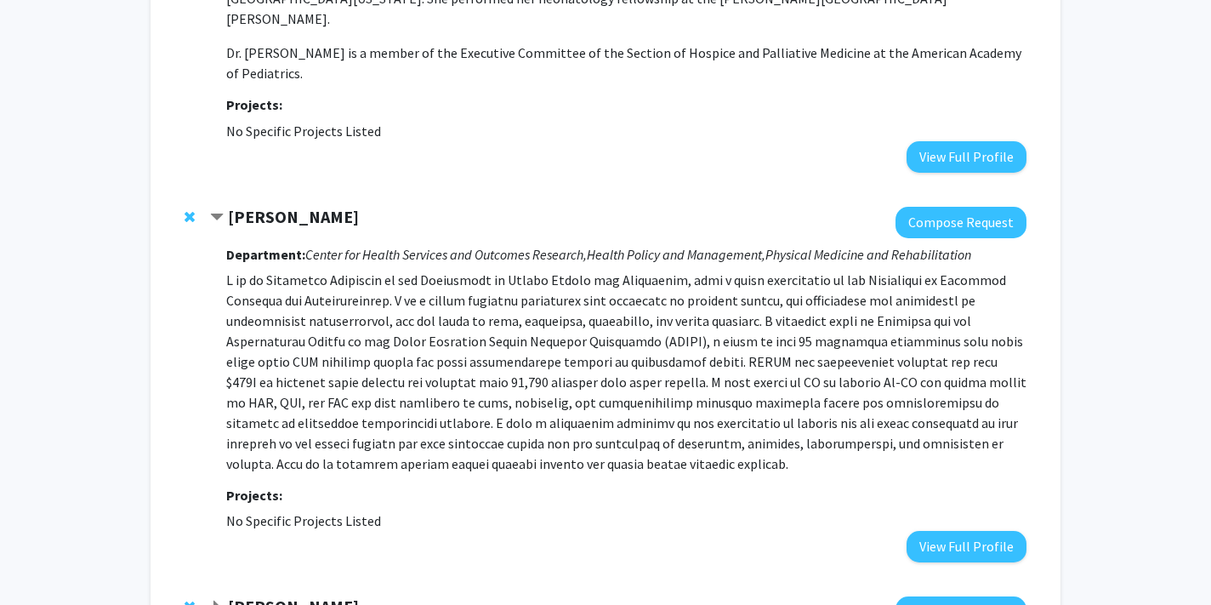
scroll to position [7272, 0]
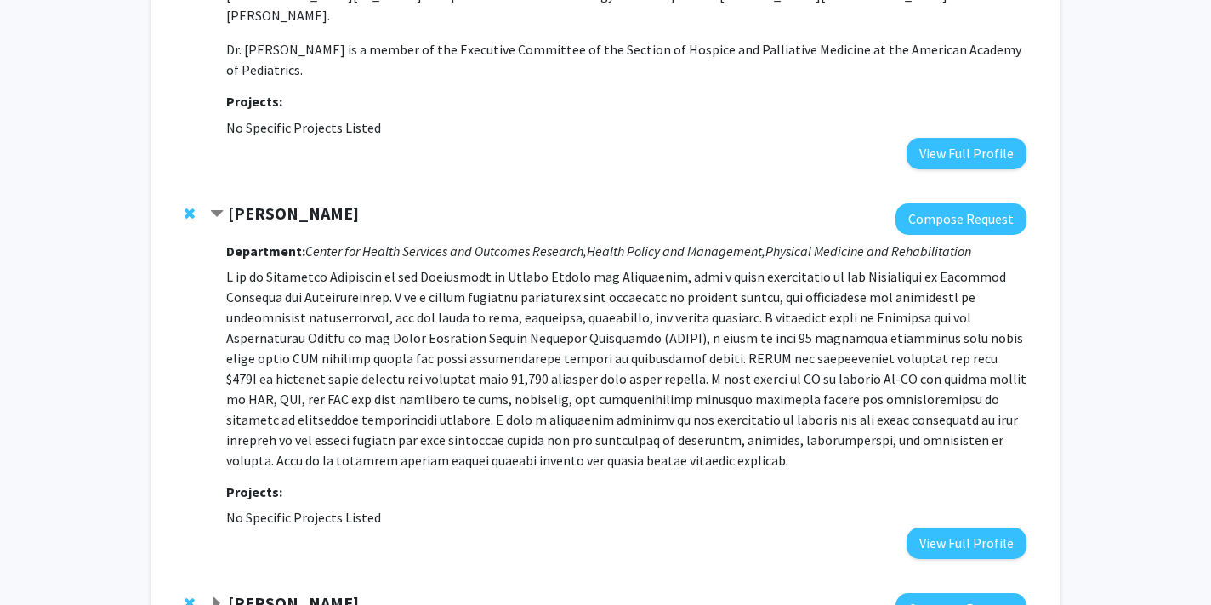
click at [325, 592] on strong "[PERSON_NAME]" at bounding box center [293, 602] width 131 height 21
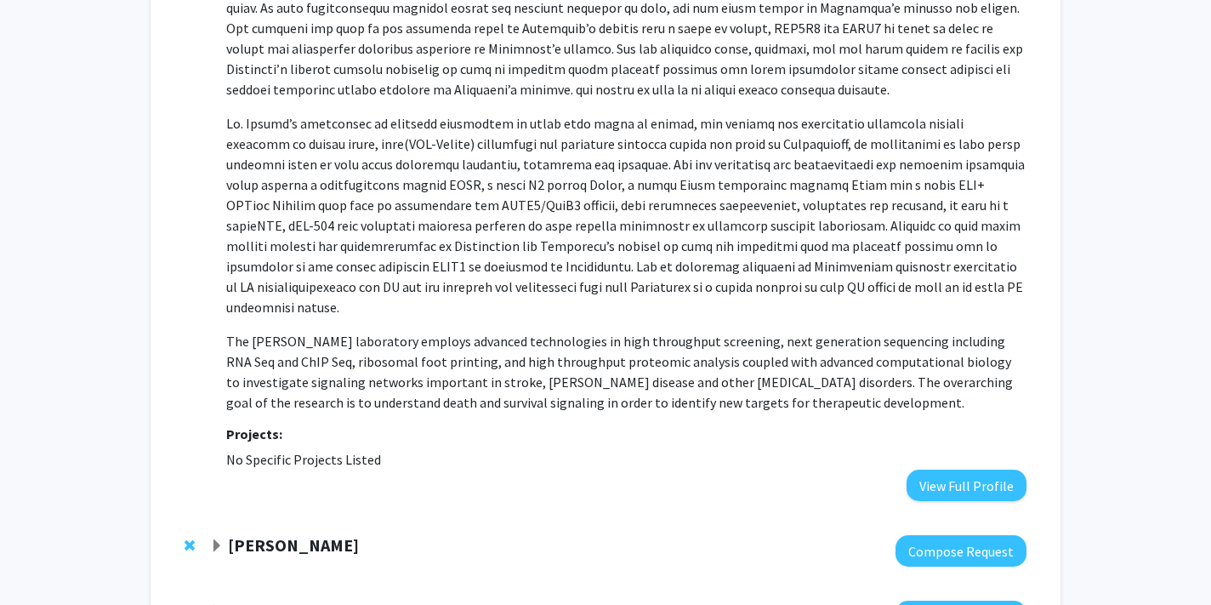
scroll to position [8011, 0]
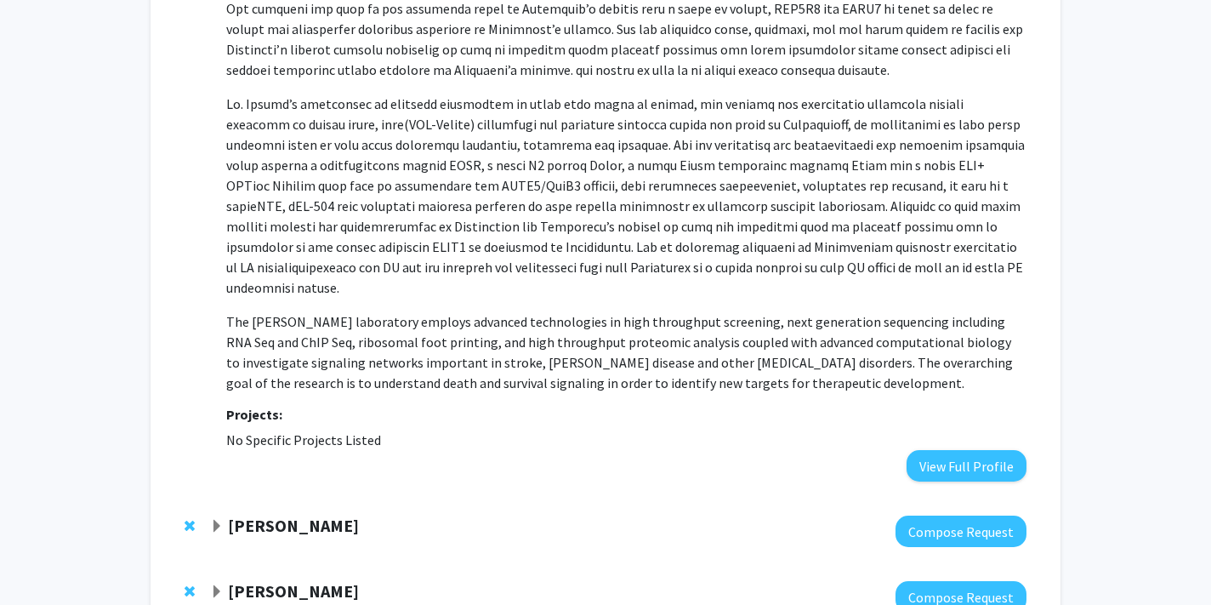
click at [326, 515] on div "[PERSON_NAME]" at bounding box center [393, 525] width 367 height 21
click at [252, 514] on strong "[PERSON_NAME]" at bounding box center [293, 524] width 131 height 21
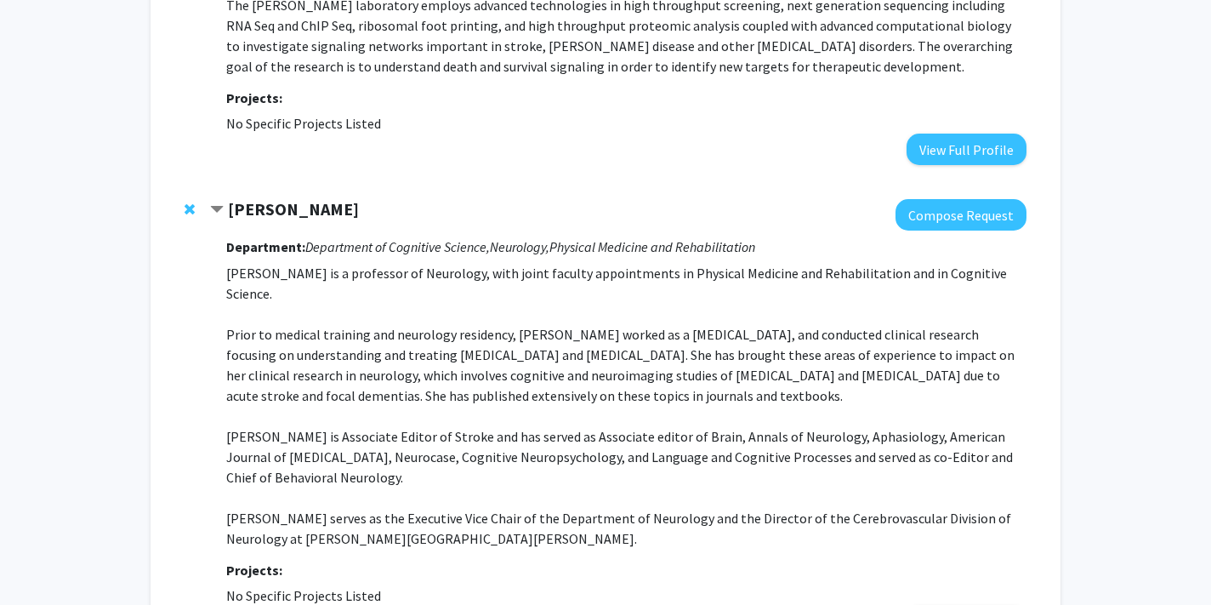
scroll to position [8344, 0]
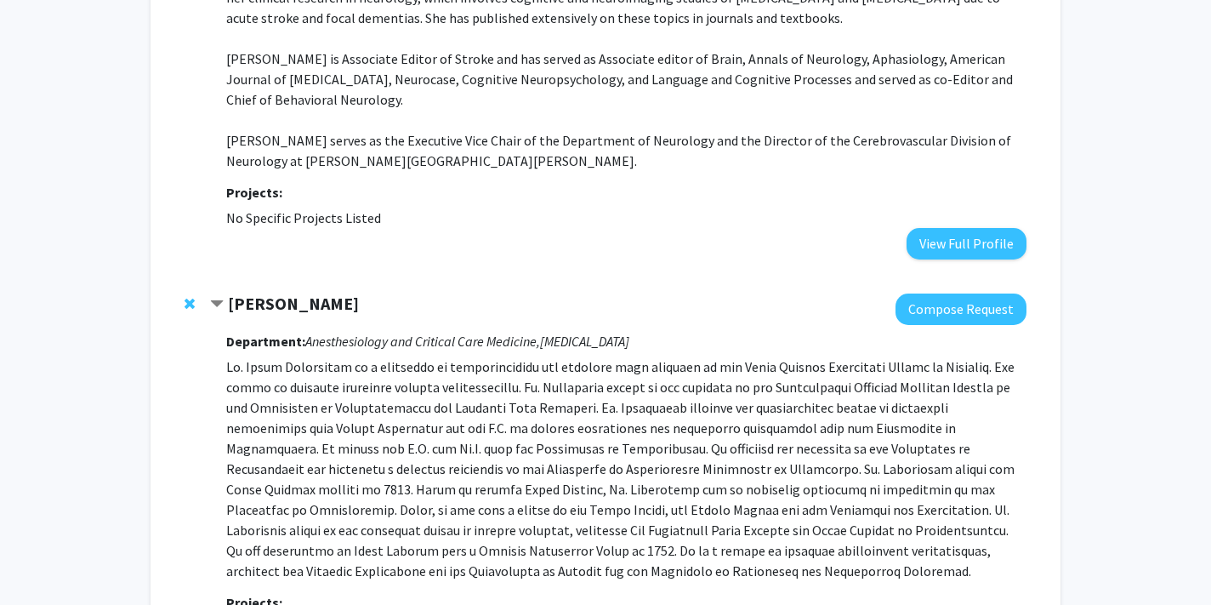
scroll to position [8720, 0]
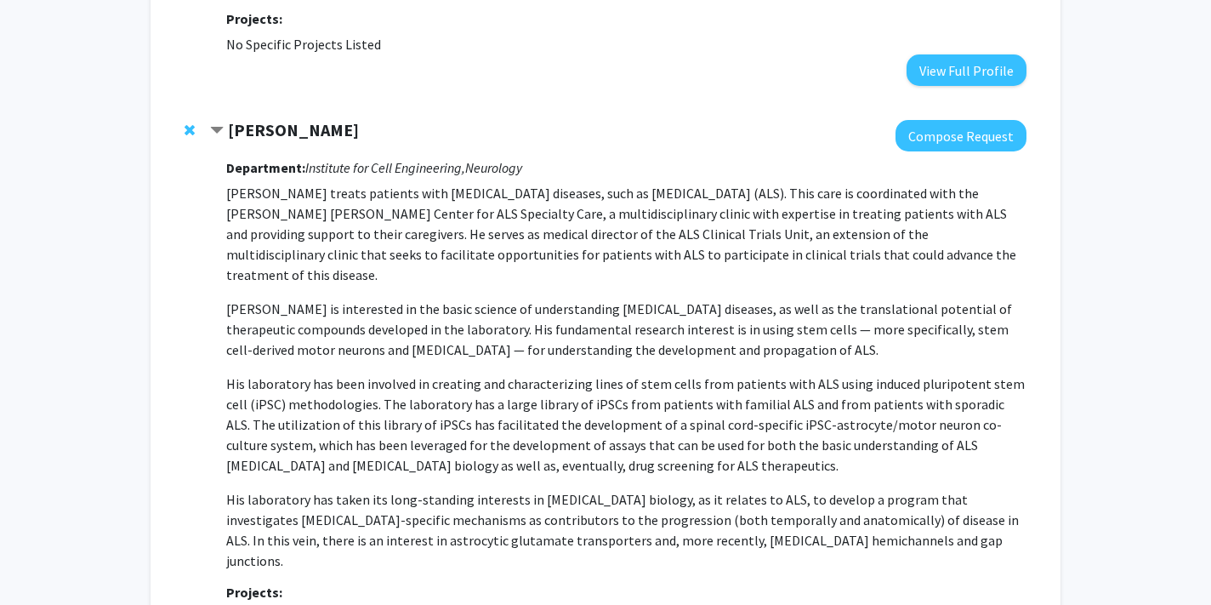
scroll to position [9289, 0]
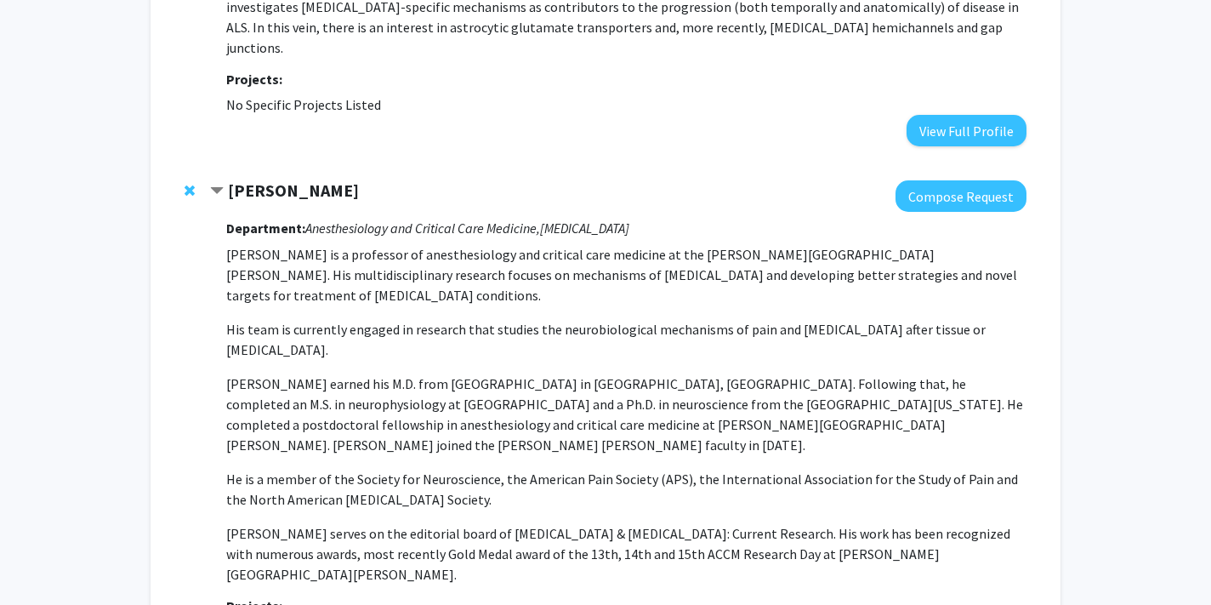
scroll to position [9821, 0]
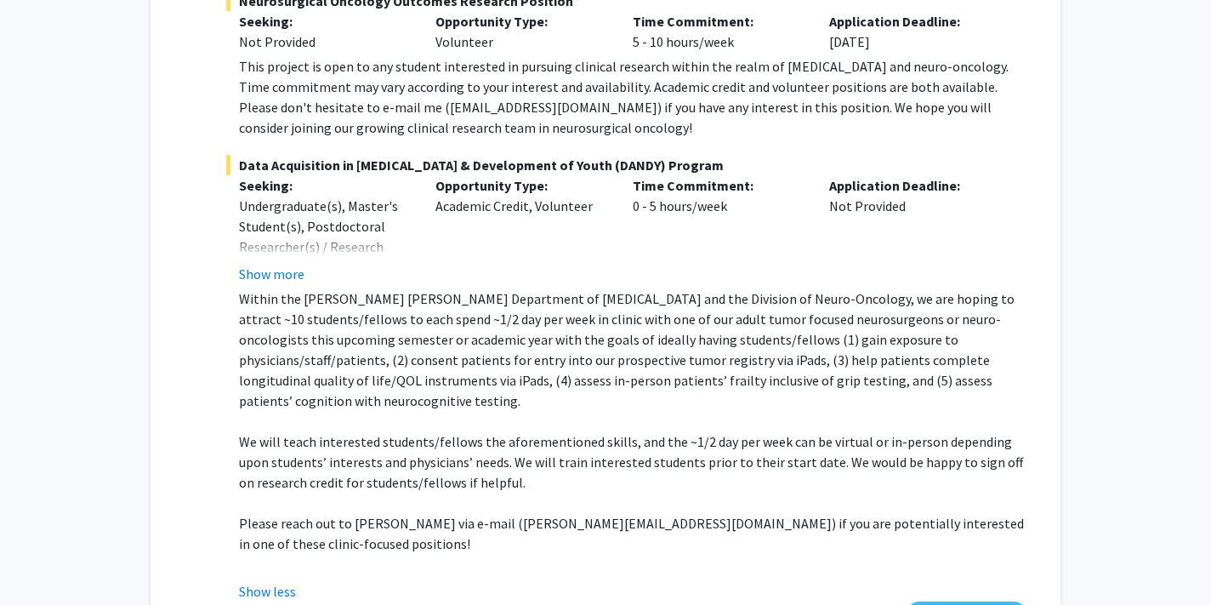
scroll to position [0, 0]
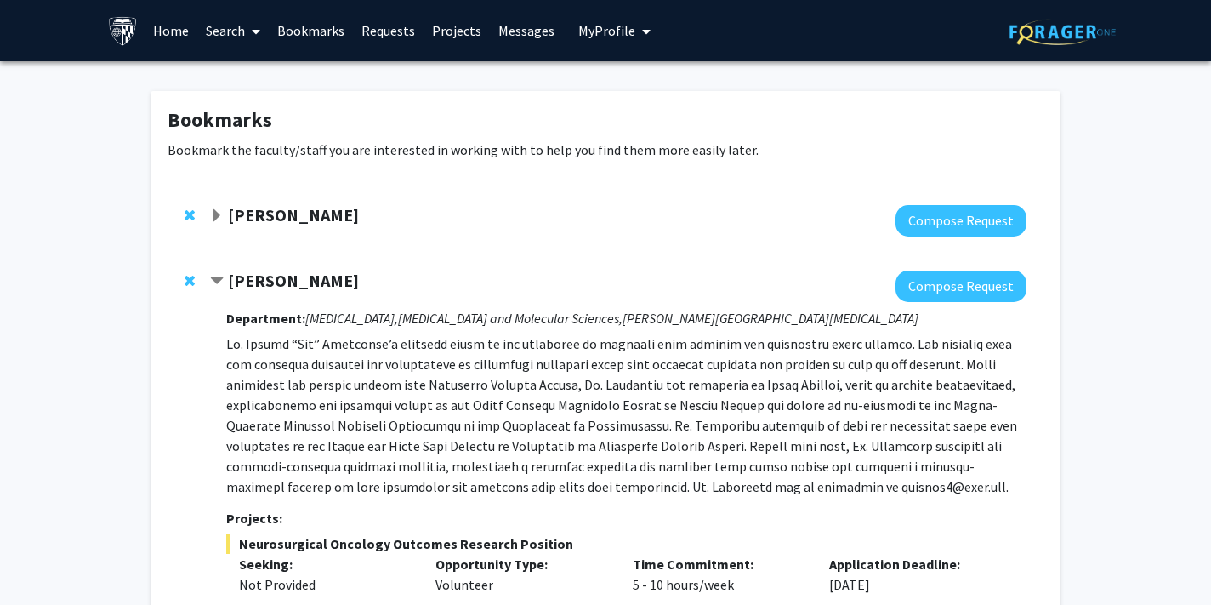
click at [304, 209] on strong "[PERSON_NAME]" at bounding box center [293, 214] width 131 height 21
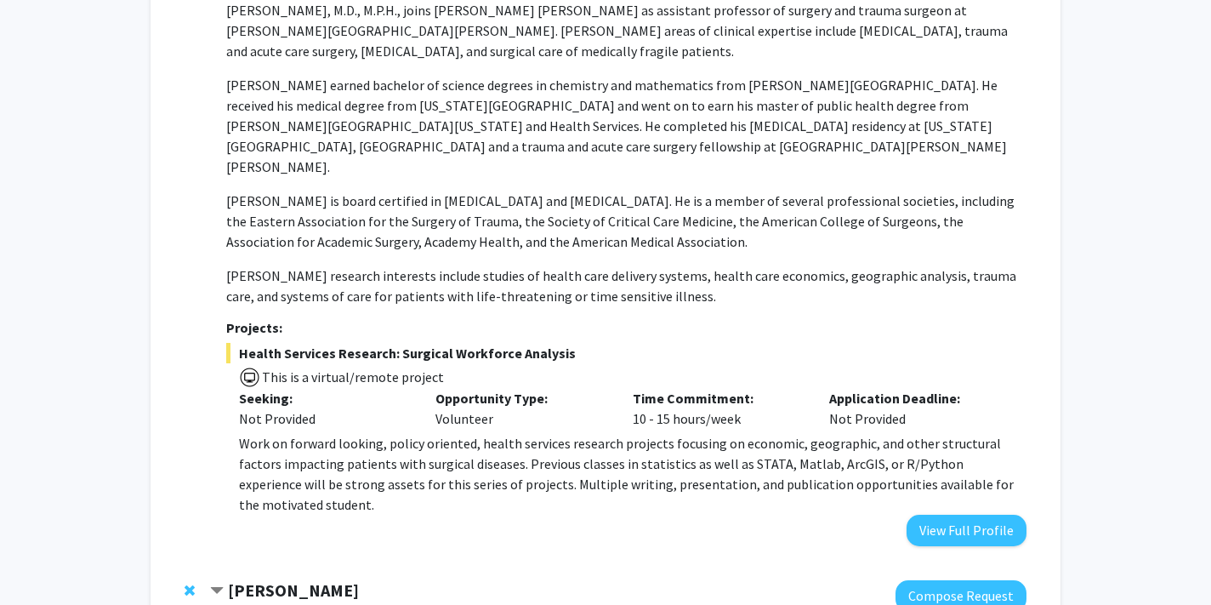
scroll to position [266, 0]
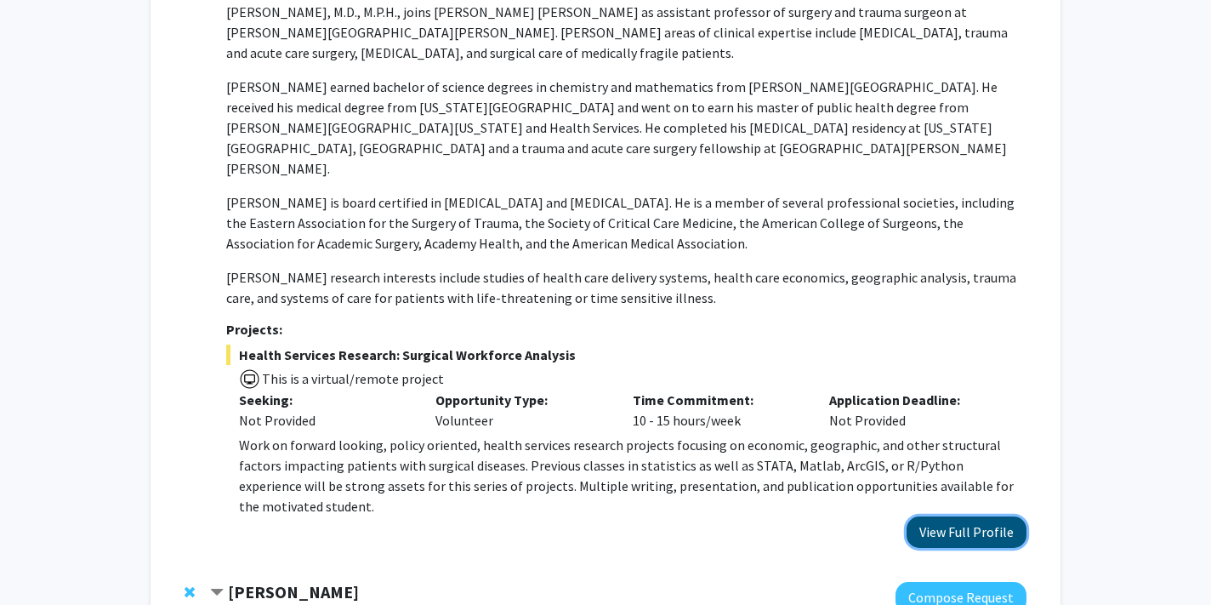
click at [961, 516] on button "View Full Profile" at bounding box center [966, 531] width 120 height 31
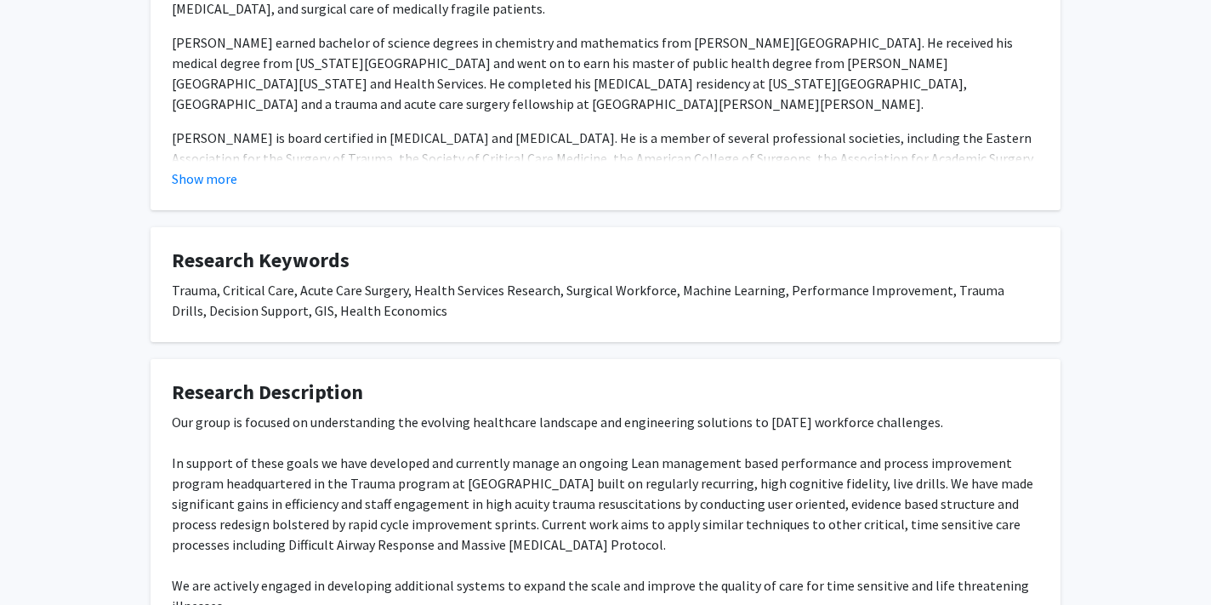
scroll to position [649, 0]
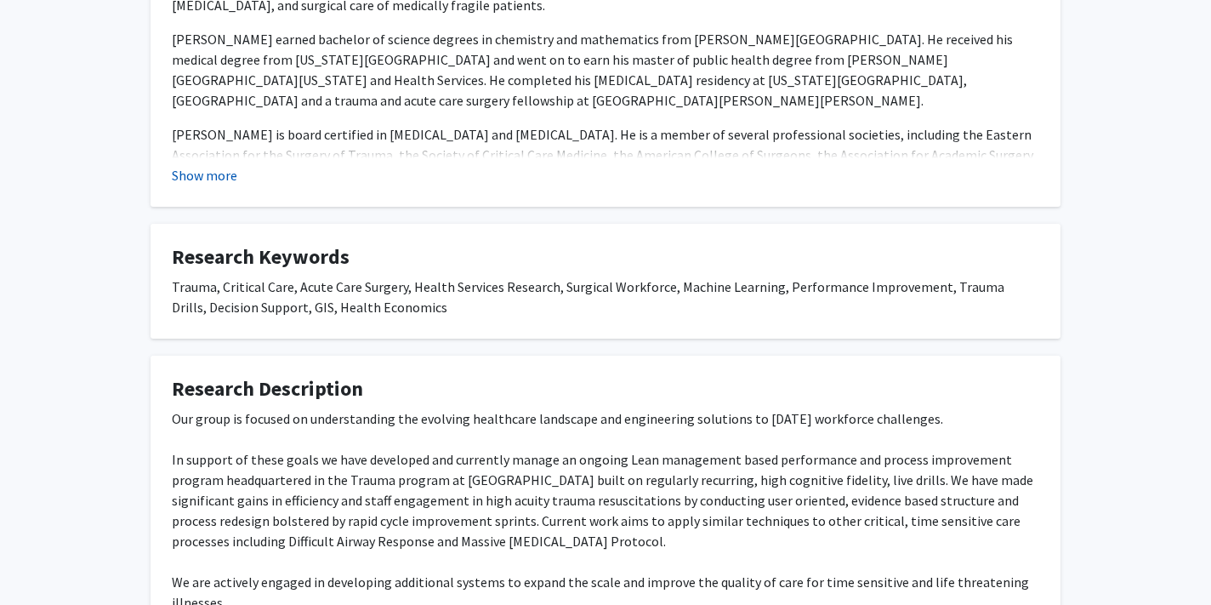
click at [198, 165] on button "Show more" at bounding box center [204, 175] width 65 height 20
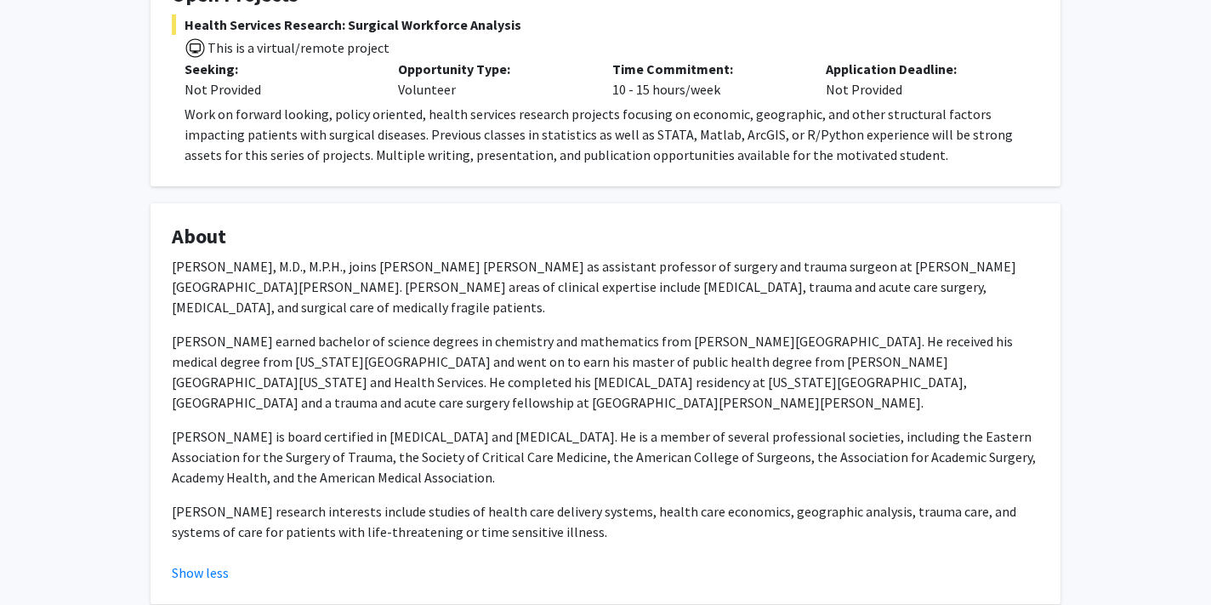
scroll to position [349, 0]
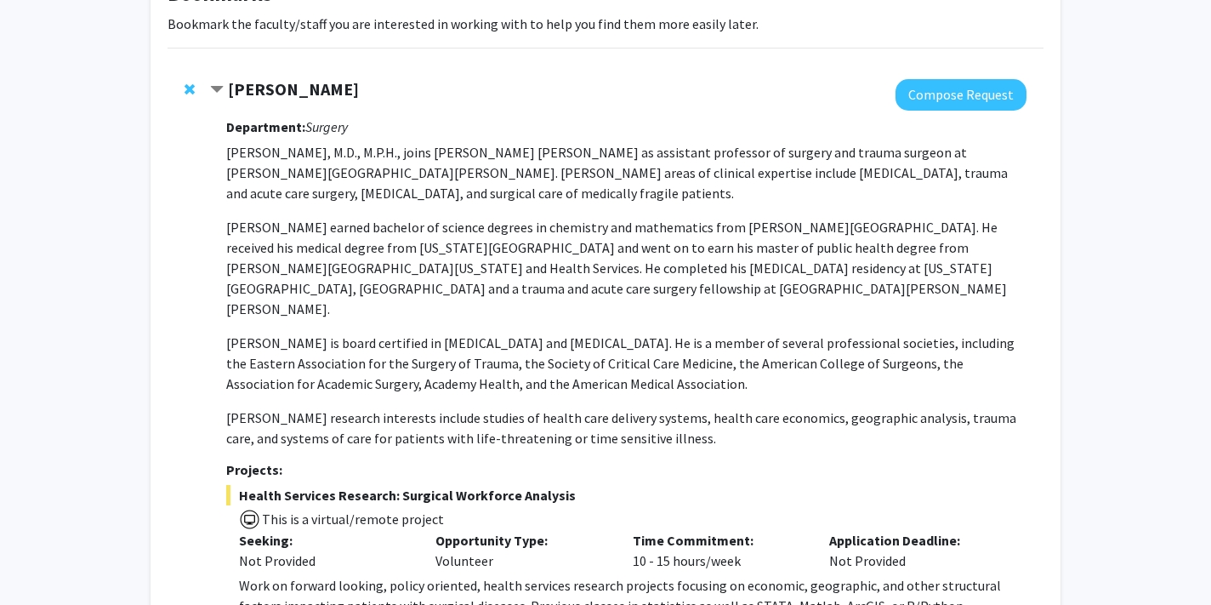
scroll to position [159, 0]
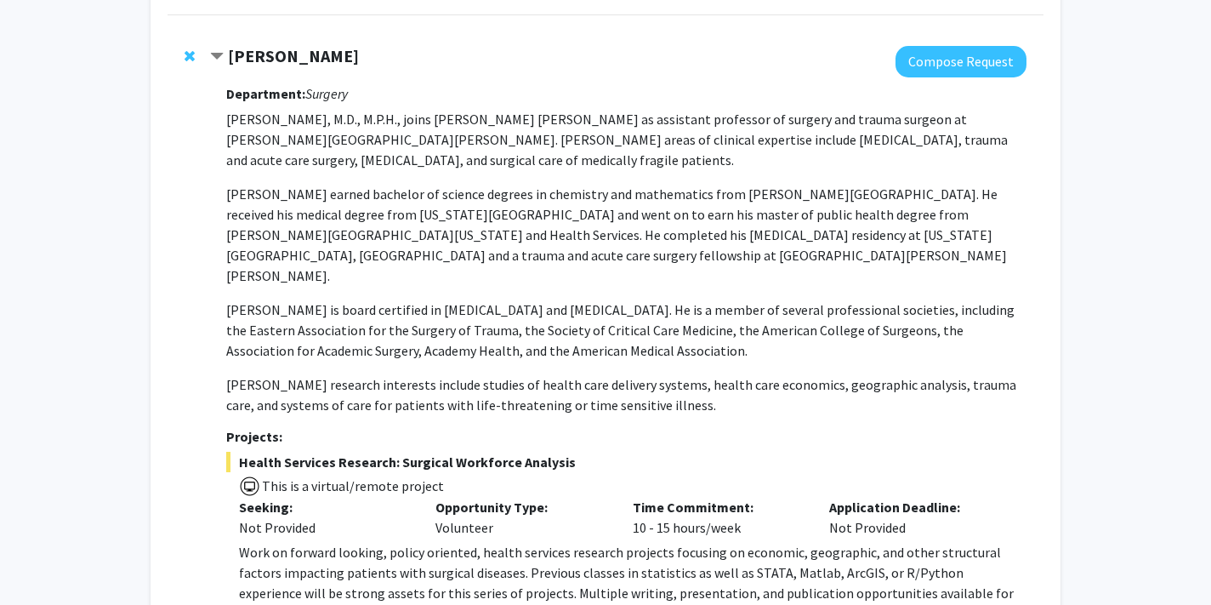
click at [308, 60] on strong "[PERSON_NAME]" at bounding box center [293, 55] width 131 height 21
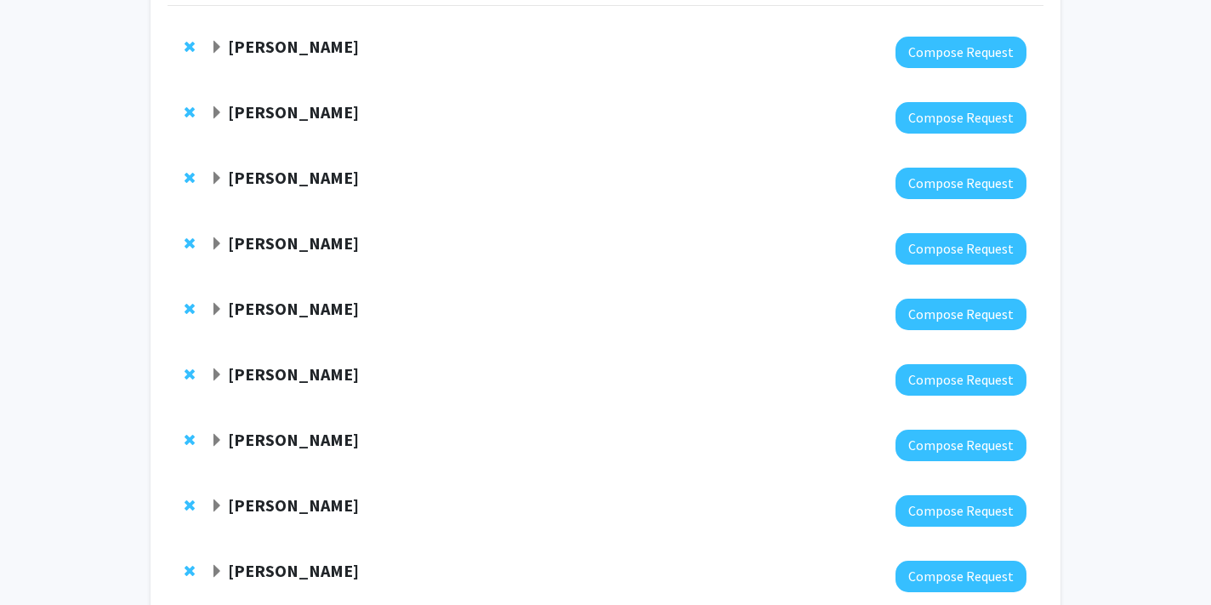
scroll to position [154, 0]
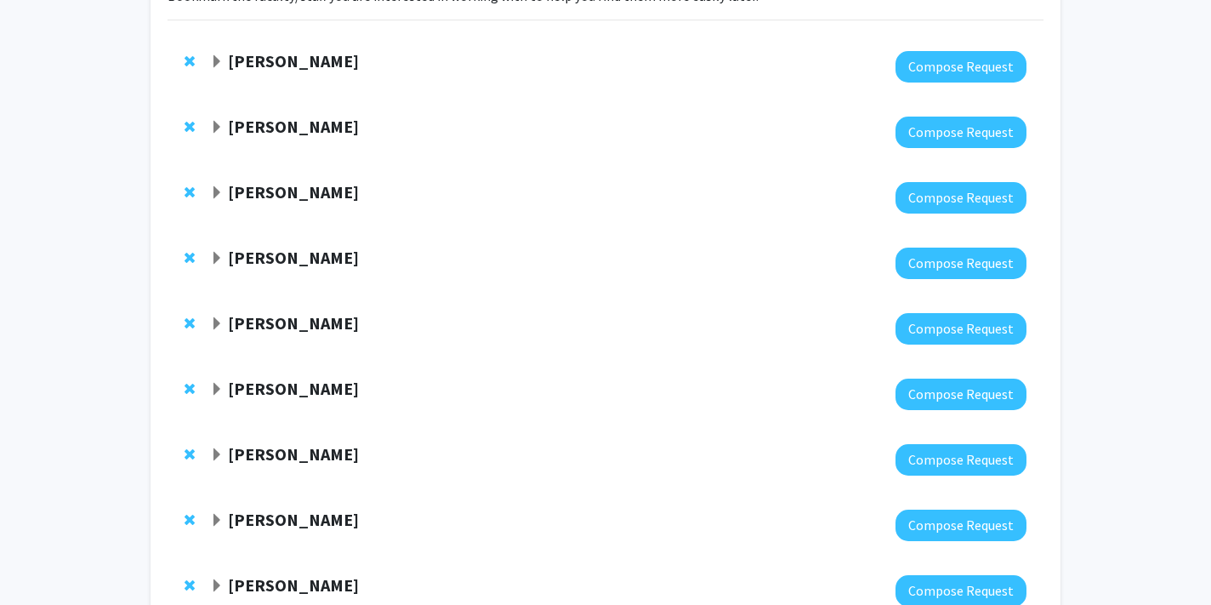
click at [278, 118] on strong "[PERSON_NAME]" at bounding box center [293, 126] width 131 height 21
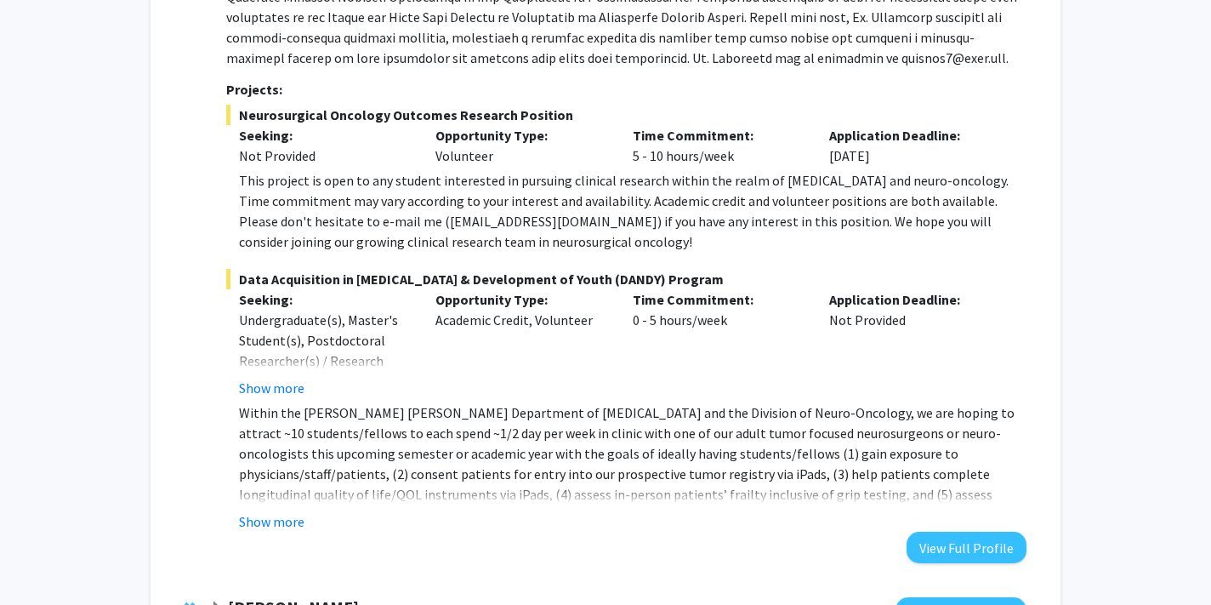
scroll to position [429, 0]
click at [292, 523] on button "Show more" at bounding box center [271, 520] width 65 height 20
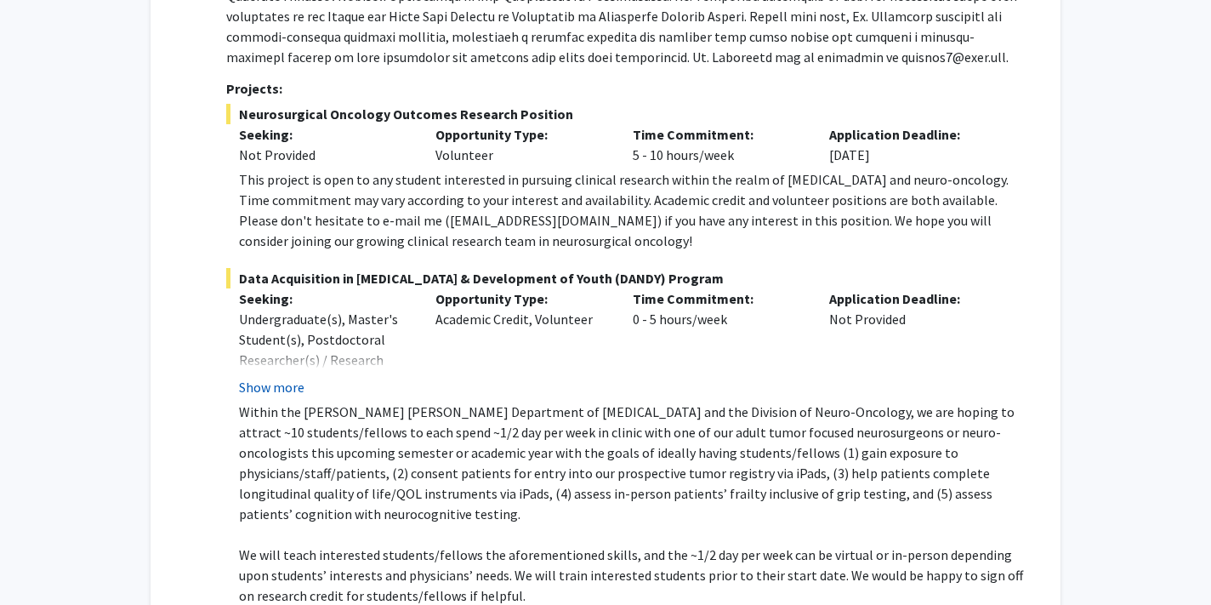
click at [267, 392] on button "Show more" at bounding box center [271, 387] width 65 height 20
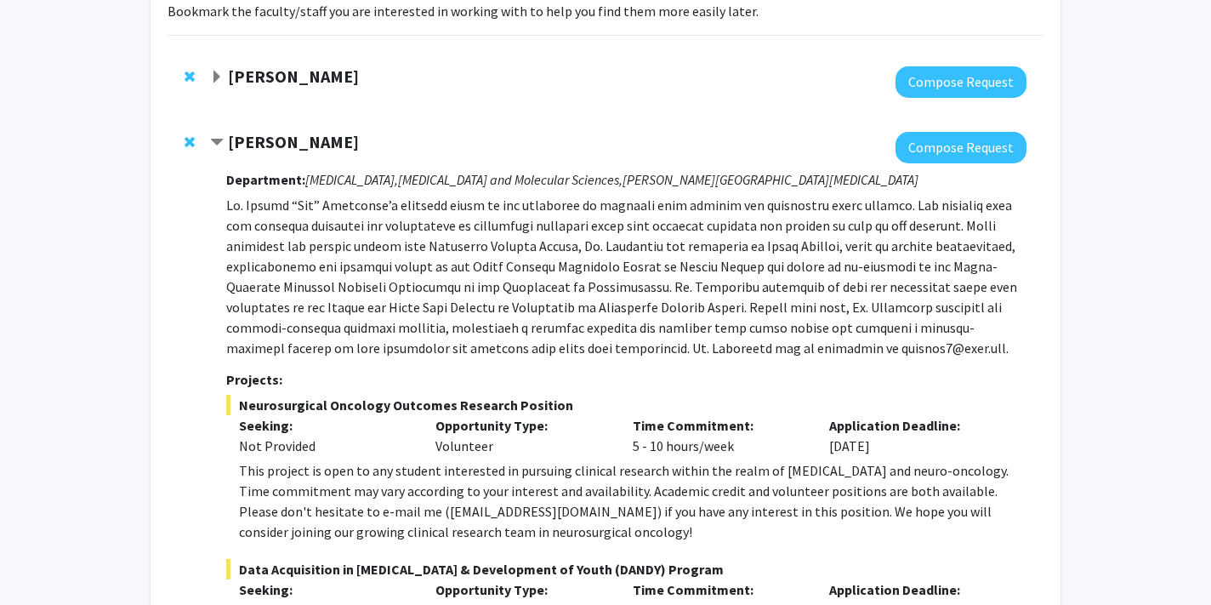
scroll to position [0, 0]
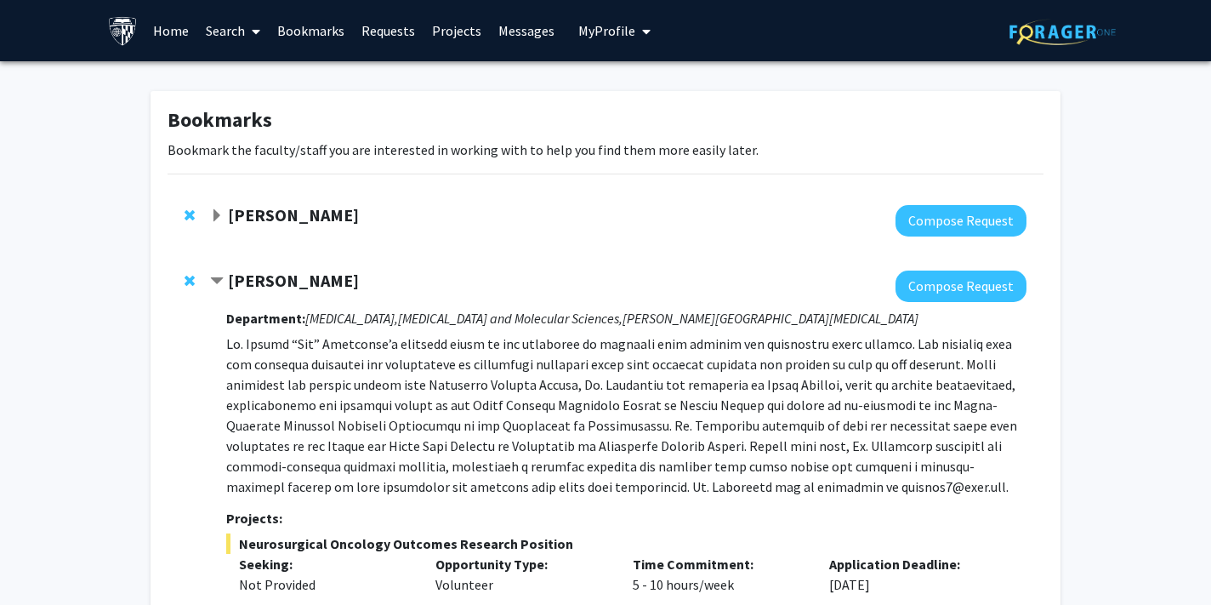
click at [230, 275] on strong "[PERSON_NAME]" at bounding box center [293, 280] width 131 height 21
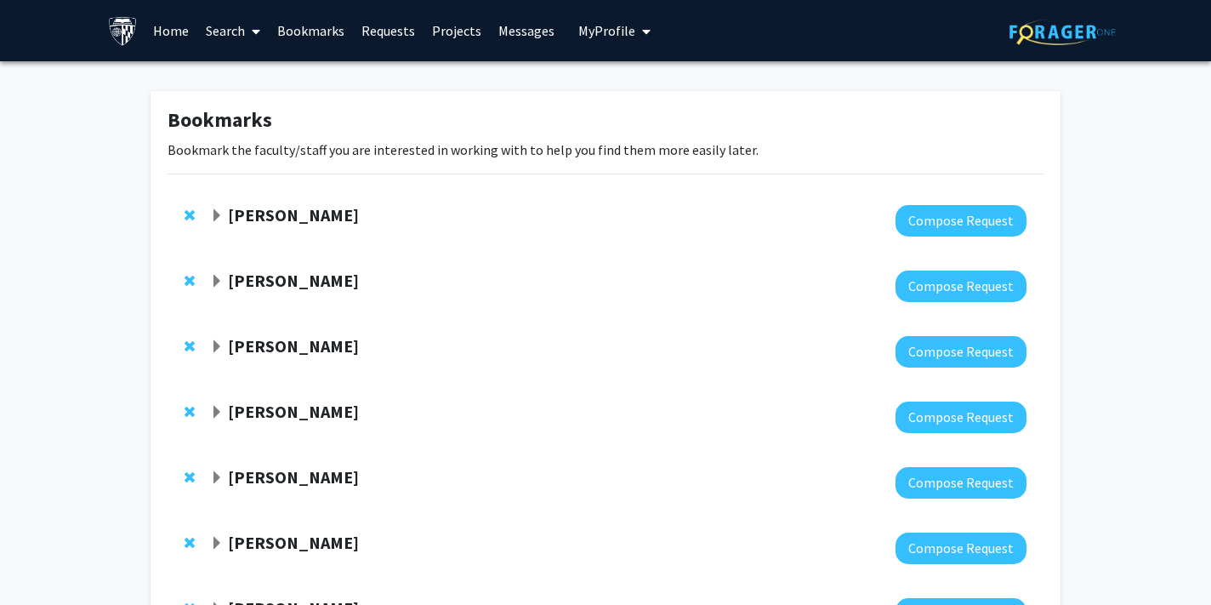
click at [272, 412] on strong "[PERSON_NAME]" at bounding box center [293, 410] width 131 height 21
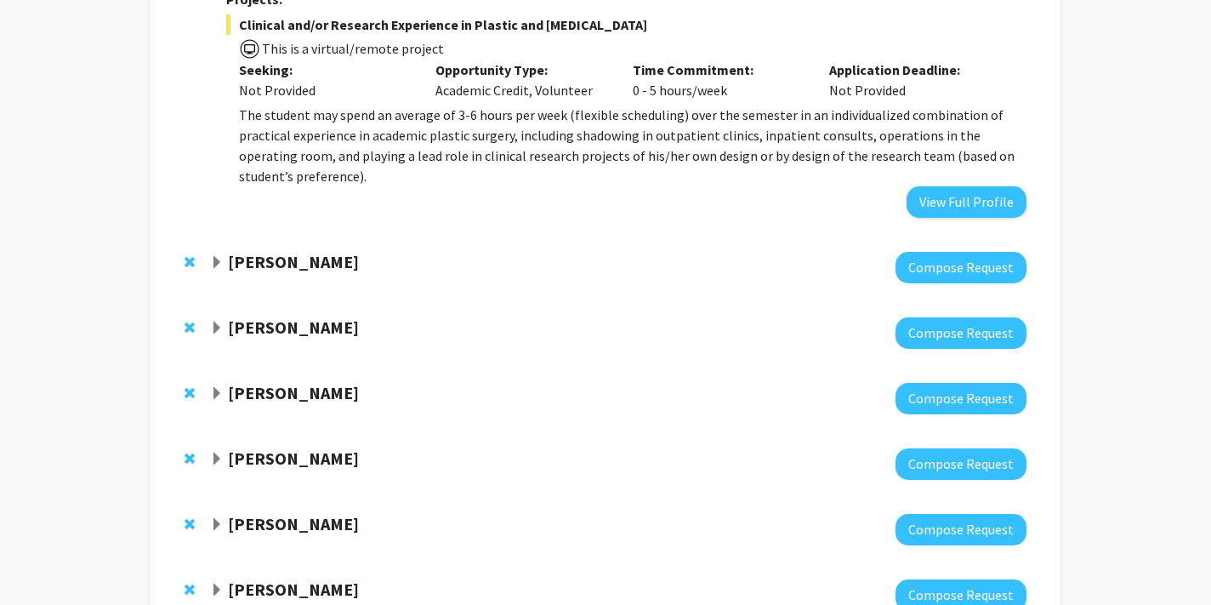
scroll to position [856, 0]
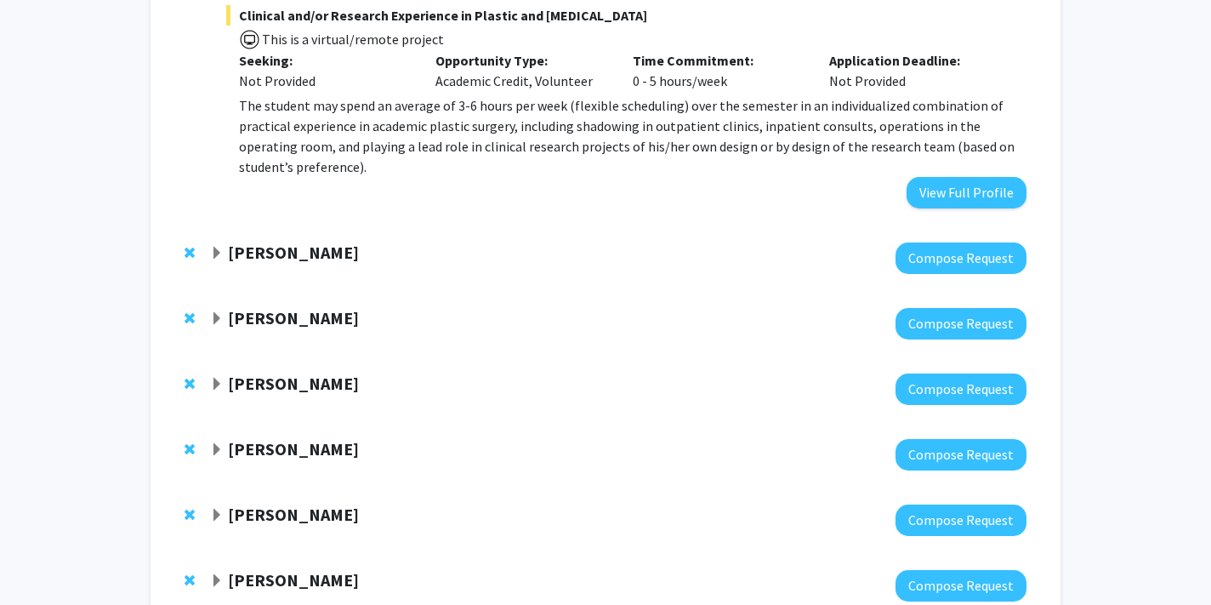
click at [315, 372] on strong "[PERSON_NAME]" at bounding box center [293, 382] width 131 height 21
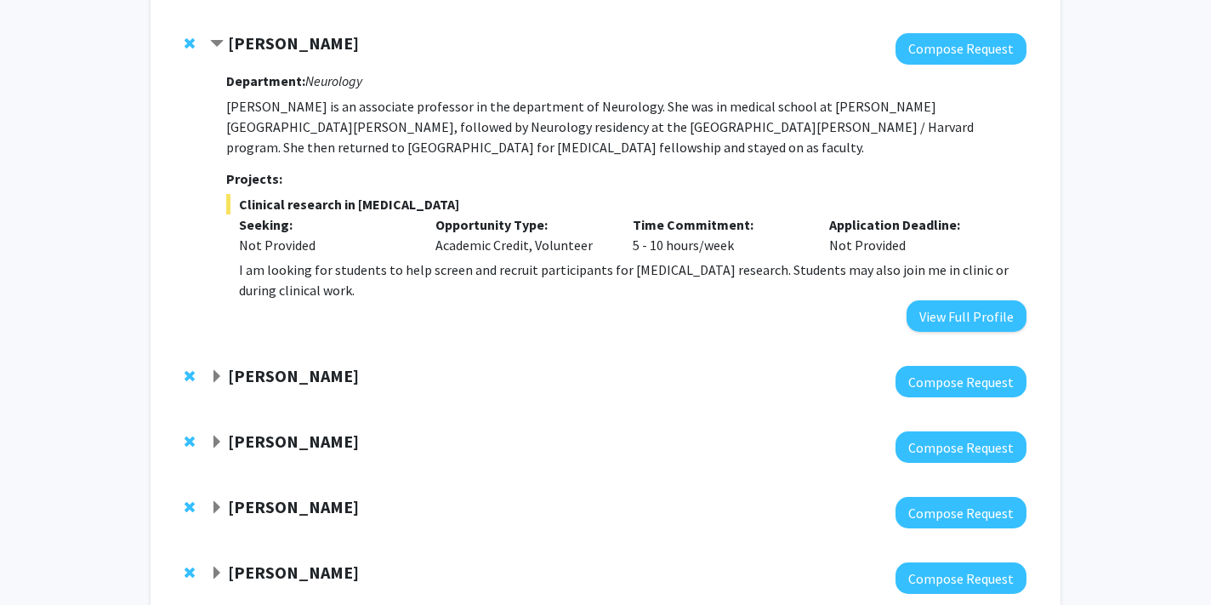
scroll to position [1242, 0]
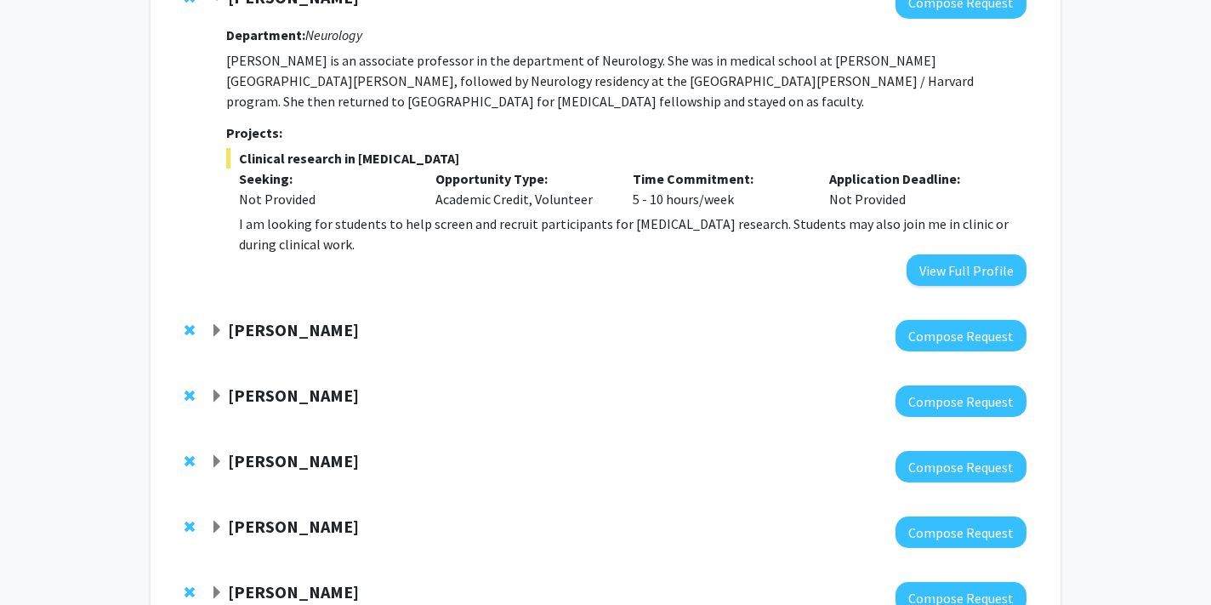
click at [276, 319] on strong "[PERSON_NAME]" at bounding box center [293, 329] width 131 height 21
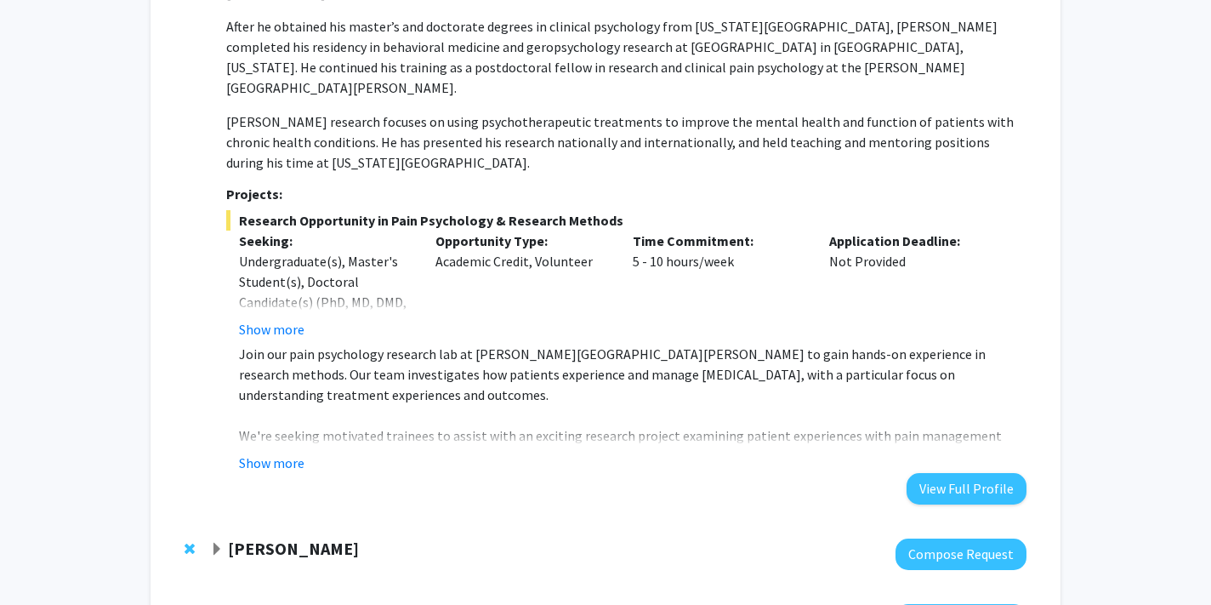
scroll to position [1682, 0]
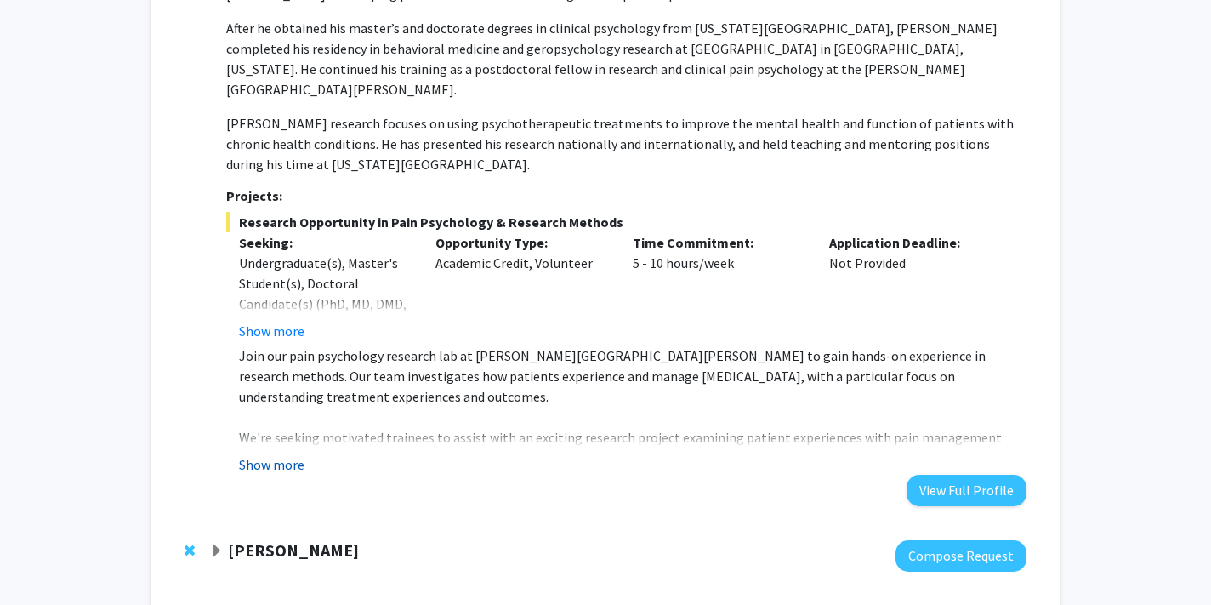
click at [283, 454] on button "Show more" at bounding box center [271, 464] width 65 height 20
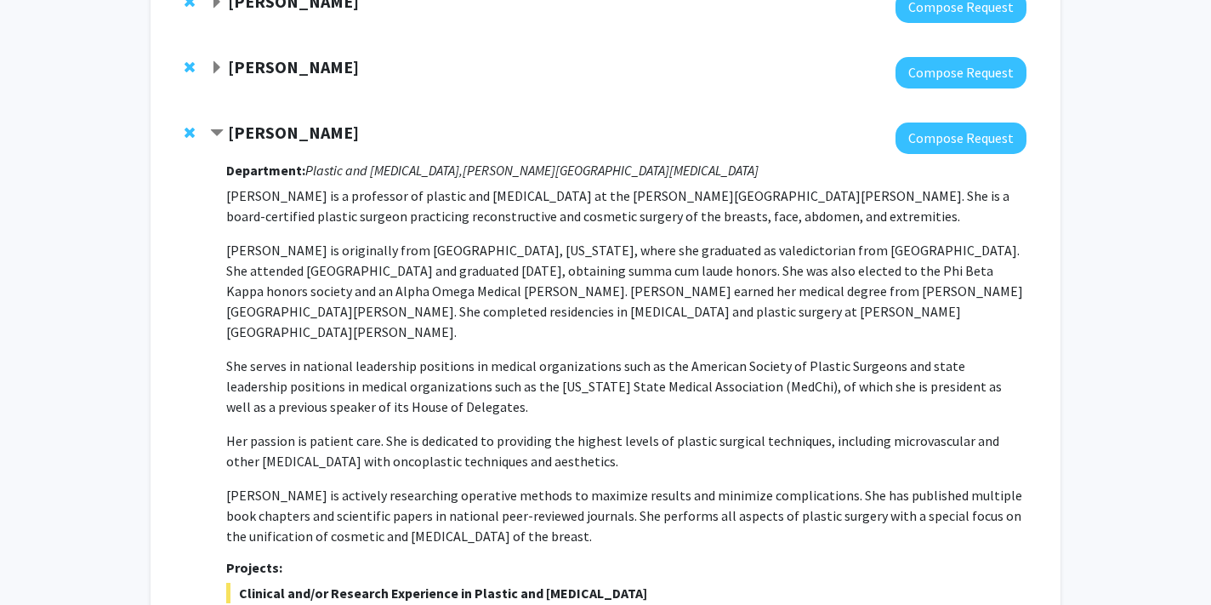
scroll to position [0, 0]
